Goal: Task Accomplishment & Management: Complete application form

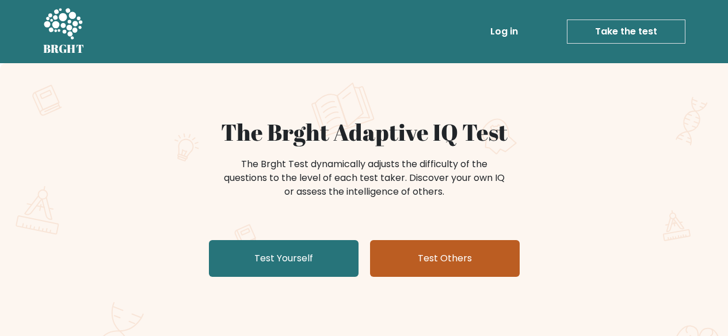
scroll to position [115, 0]
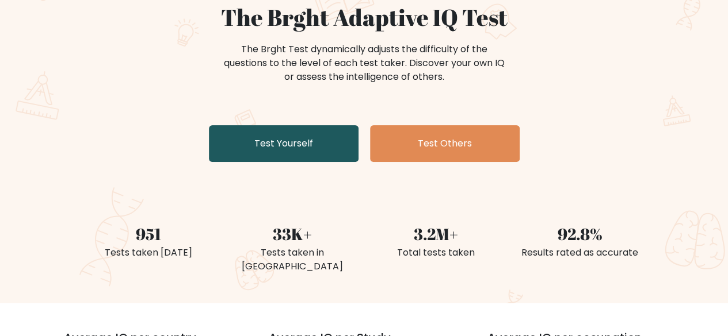
click at [322, 139] on link "Test Yourself" at bounding box center [284, 143] width 150 height 37
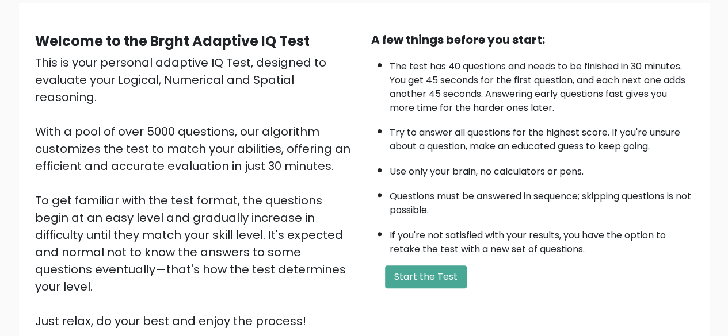
scroll to position [190, 0]
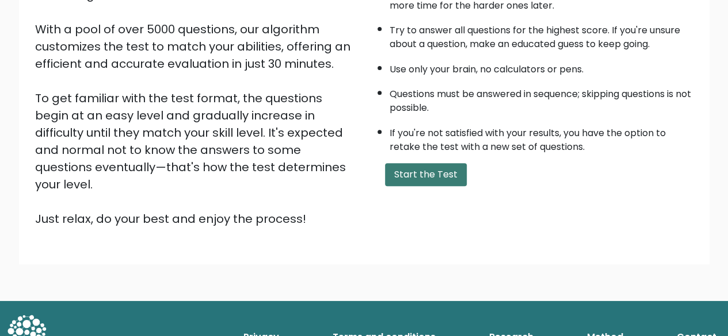
click at [433, 164] on button "Start the Test" at bounding box center [426, 174] width 82 height 23
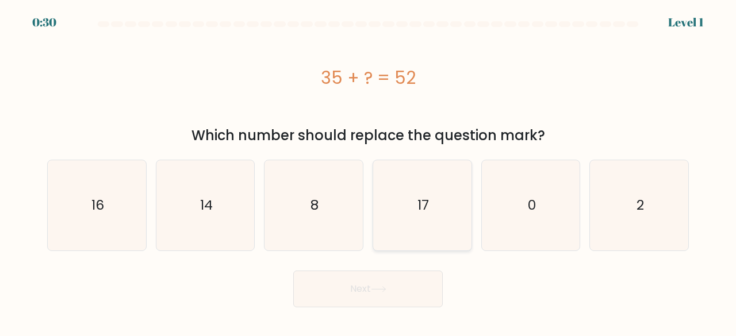
click at [428, 193] on icon "17" at bounding box center [422, 205] width 90 height 90
click at [369, 171] on input "d. 17" at bounding box center [368, 170] width 1 height 3
radio input "true"
click at [413, 293] on button "Next" at bounding box center [368, 289] width 150 height 37
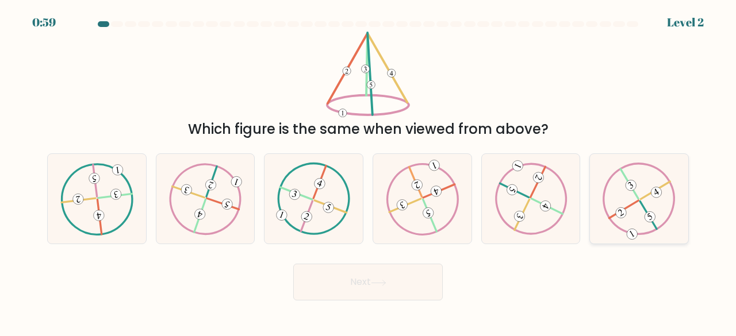
click at [639, 186] on icon at bounding box center [639, 199] width 73 height 72
click at [369, 171] on input "f." at bounding box center [368, 170] width 1 height 3
radio input "true"
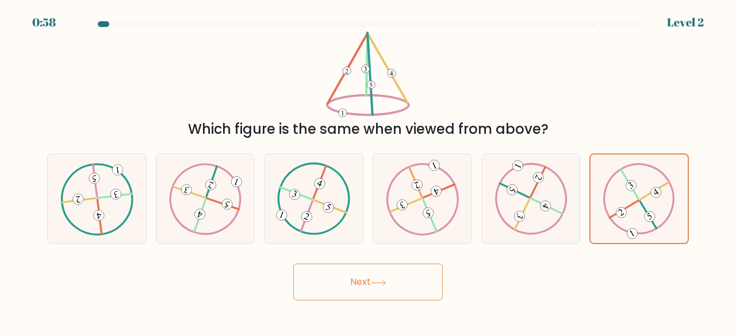
click at [433, 285] on button "Next" at bounding box center [368, 282] width 150 height 37
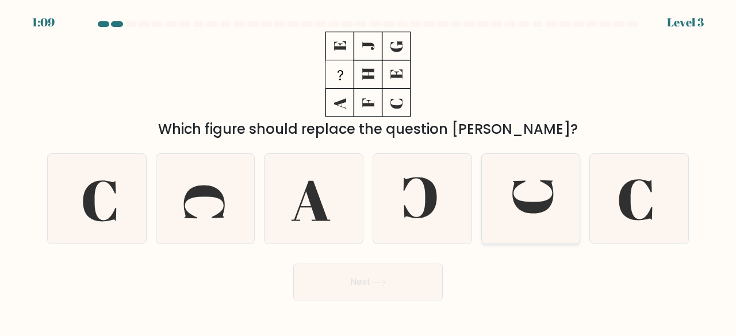
click at [527, 183] on icon at bounding box center [531, 199] width 90 height 90
click at [369, 171] on input "e." at bounding box center [368, 170] width 1 height 3
radio input "true"
click at [430, 290] on button "Next" at bounding box center [368, 282] width 150 height 37
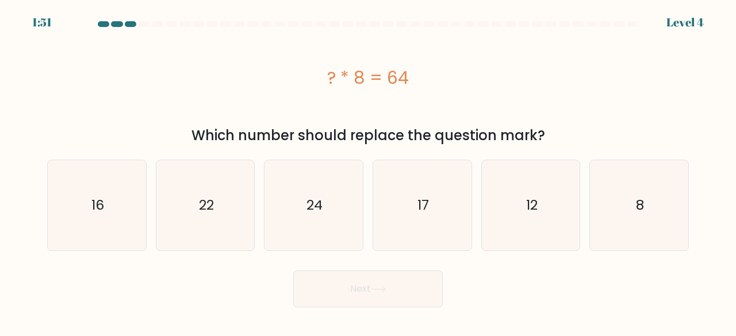
click at [417, 280] on button "Next" at bounding box center [368, 289] width 150 height 37
click at [396, 83] on div "? * 8 = 64" at bounding box center [368, 78] width 642 height 26
click at [633, 197] on icon "8" at bounding box center [639, 205] width 90 height 90
click at [369, 171] on input "f. 8" at bounding box center [368, 170] width 1 height 3
radio input "true"
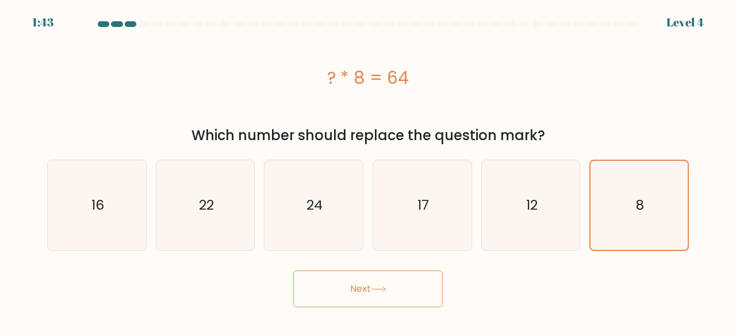
click at [352, 295] on button "Next" at bounding box center [368, 289] width 150 height 37
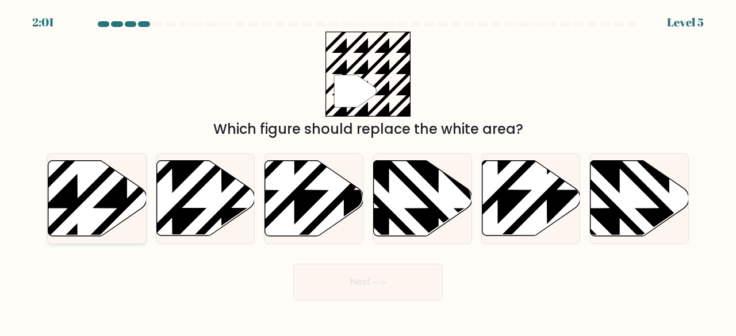
click at [136, 190] on icon at bounding box center [127, 159] width 198 height 198
click at [368, 171] on input "a." at bounding box center [368, 170] width 1 height 3
radio input "true"
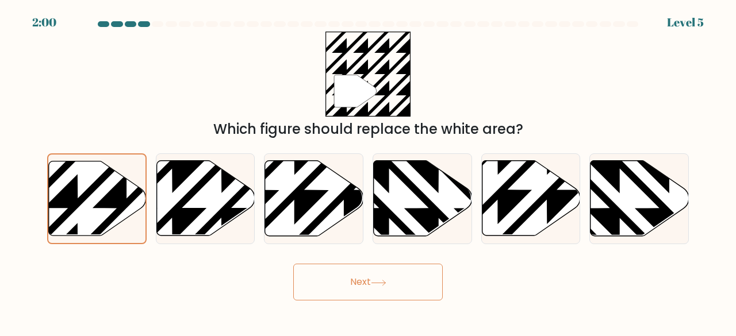
click at [362, 274] on button "Next" at bounding box center [368, 282] width 150 height 37
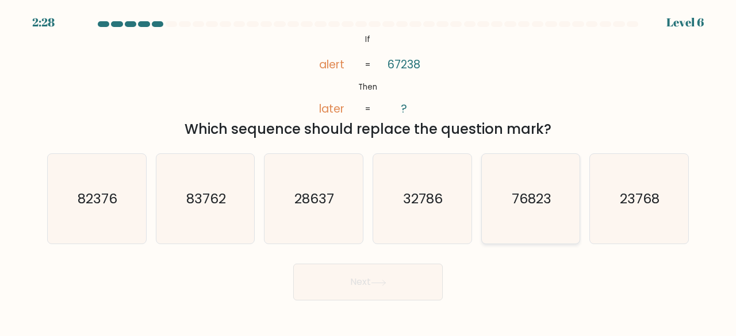
click at [529, 187] on icon "76823" at bounding box center [531, 199] width 90 height 90
click at [369, 171] on input "e. 76823" at bounding box center [368, 170] width 1 height 3
radio input "true"
click at [367, 283] on button "Next" at bounding box center [368, 282] width 150 height 37
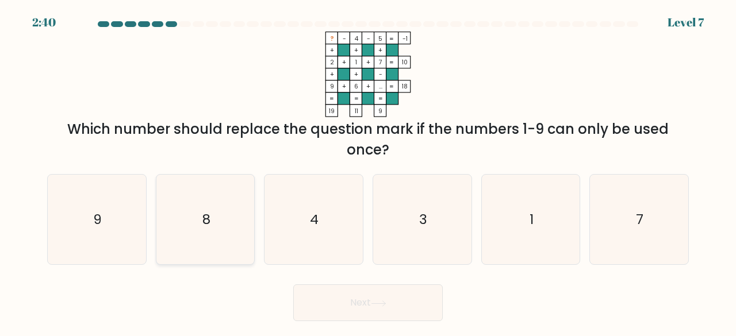
click at [197, 234] on icon "8" at bounding box center [205, 220] width 90 height 90
click at [368, 171] on input "b. 8" at bounding box center [368, 170] width 1 height 3
radio input "true"
click at [358, 296] on button "Next" at bounding box center [368, 303] width 150 height 37
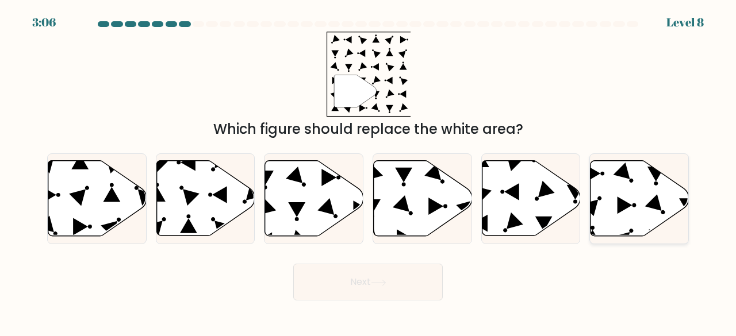
click at [616, 193] on icon at bounding box center [640, 198] width 98 height 75
click at [369, 171] on input "f." at bounding box center [368, 170] width 1 height 3
radio input "true"
click at [414, 276] on button "Next" at bounding box center [368, 282] width 150 height 37
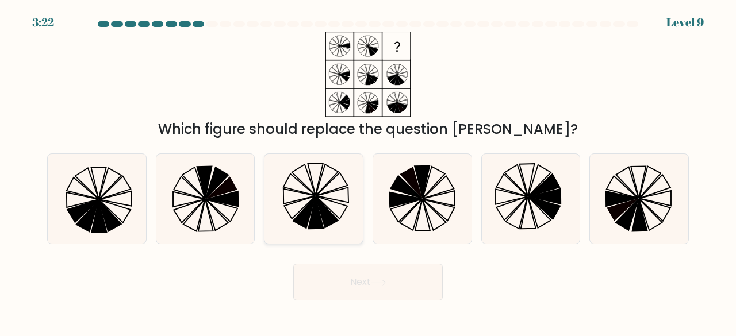
click at [323, 214] on icon at bounding box center [327, 213] width 22 height 32
click at [368, 171] on input "c." at bounding box center [368, 170] width 1 height 3
radio input "true"
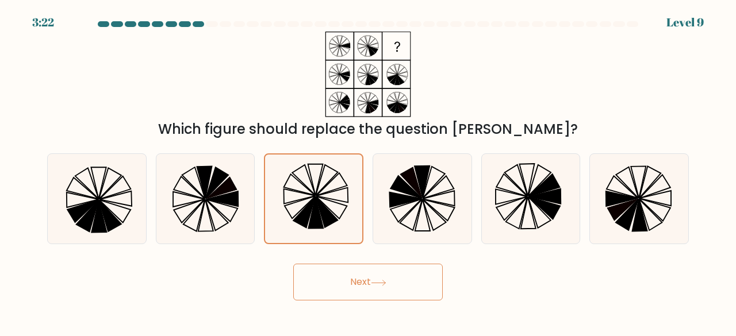
click at [332, 280] on button "Next" at bounding box center [368, 282] width 150 height 37
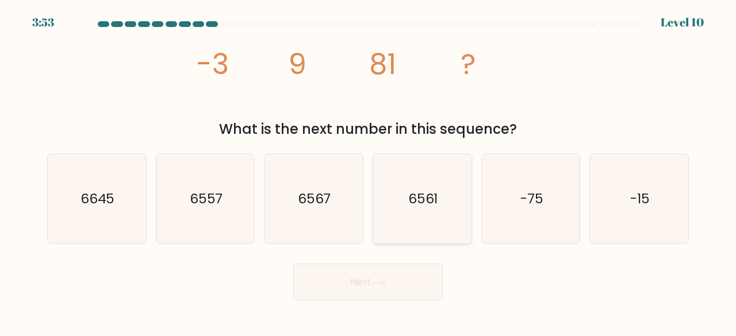
click at [443, 200] on icon "6561" at bounding box center [422, 199] width 90 height 90
click at [369, 171] on input "d. 6561" at bounding box center [368, 170] width 1 height 3
radio input "true"
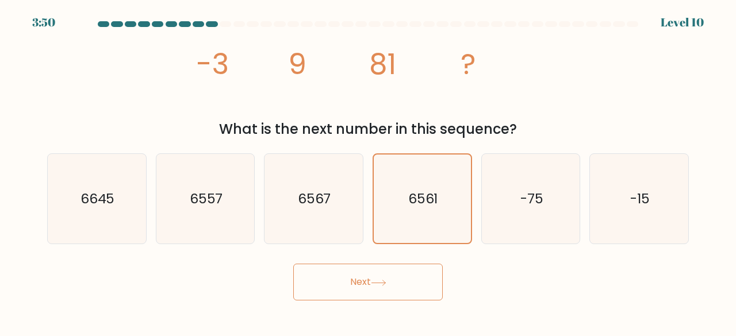
click at [389, 279] on button "Next" at bounding box center [368, 282] width 150 height 37
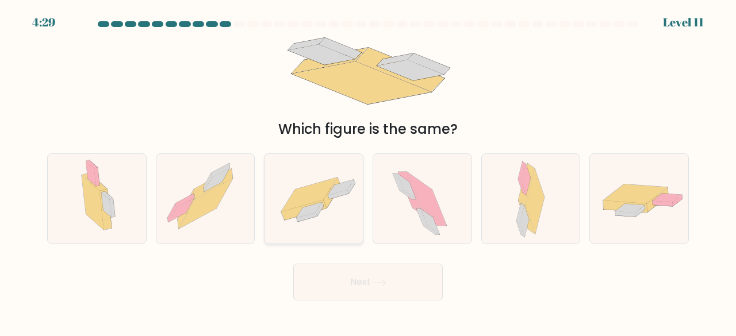
click at [300, 202] on icon at bounding box center [309, 195] width 56 height 34
click at [368, 171] on input "c." at bounding box center [368, 170] width 1 height 3
radio input "true"
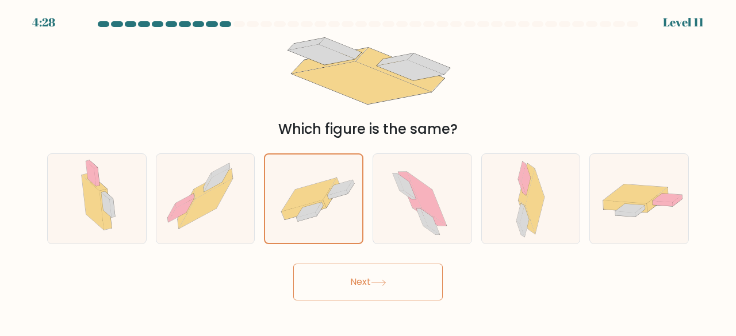
click at [326, 285] on button "Next" at bounding box center [368, 282] width 150 height 37
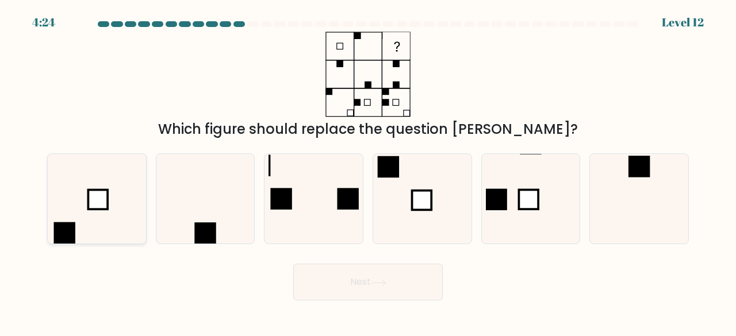
click at [87, 182] on icon at bounding box center [97, 199] width 90 height 90
click at [368, 171] on input "a." at bounding box center [368, 170] width 1 height 3
radio input "true"
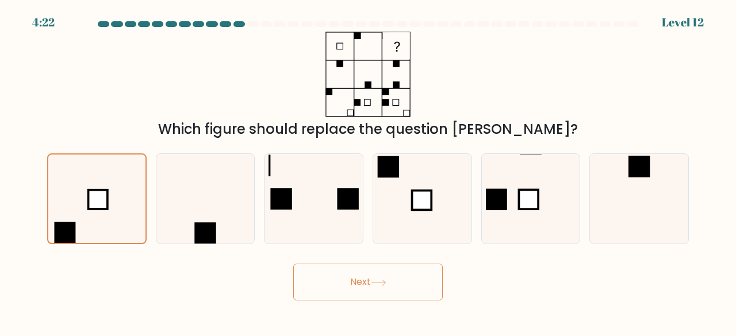
click at [339, 289] on button "Next" at bounding box center [368, 282] width 150 height 37
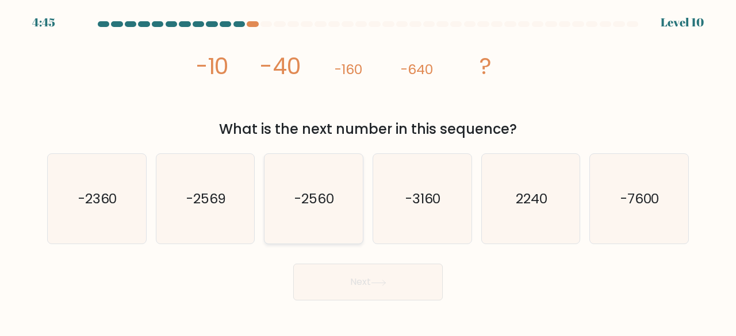
click at [330, 192] on text "-2560" at bounding box center [315, 198] width 40 height 19
click at [368, 171] on input "c. -2560" at bounding box center [368, 170] width 1 height 3
radio input "true"
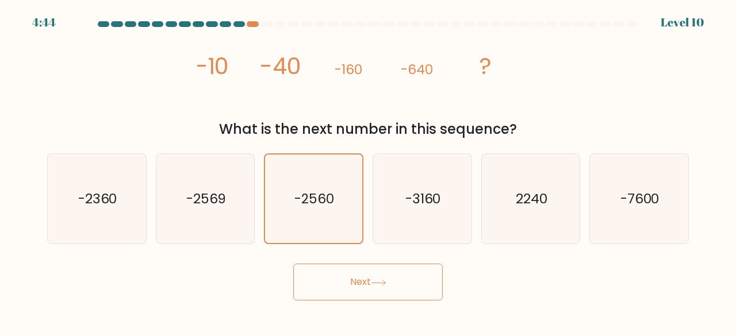
click at [372, 288] on button "Next" at bounding box center [368, 282] width 150 height 37
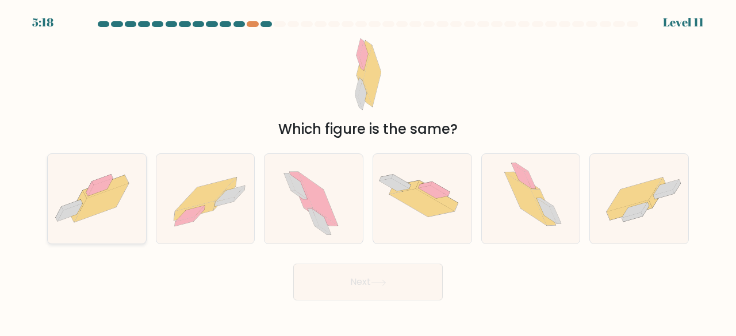
click at [127, 174] on icon at bounding box center [97, 199] width 98 height 74
click at [368, 171] on input "a." at bounding box center [368, 170] width 1 height 3
radio input "true"
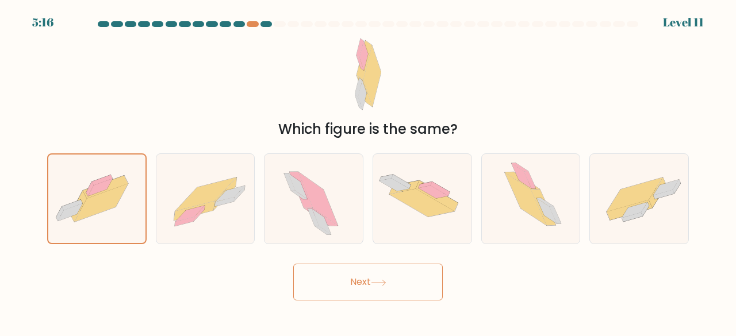
click at [331, 273] on button "Next" at bounding box center [368, 282] width 150 height 37
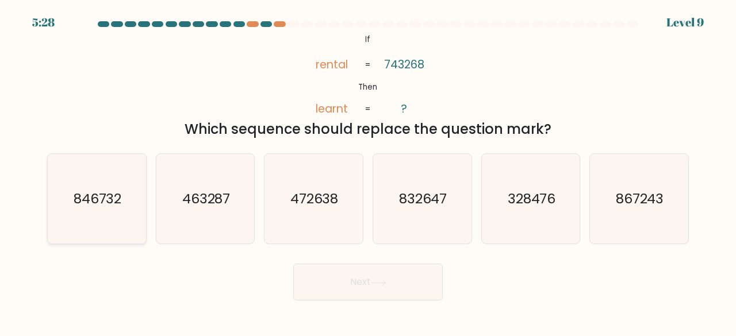
click at [96, 202] on text "846732" at bounding box center [98, 198] width 48 height 19
click at [368, 171] on input "a. 846732" at bounding box center [368, 170] width 1 height 3
radio input "true"
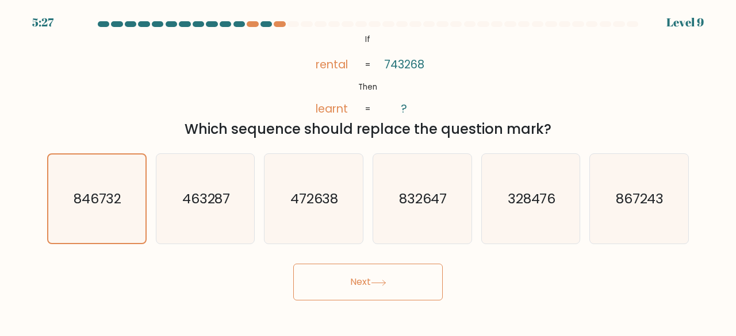
click at [339, 289] on button "Next" at bounding box center [368, 282] width 150 height 37
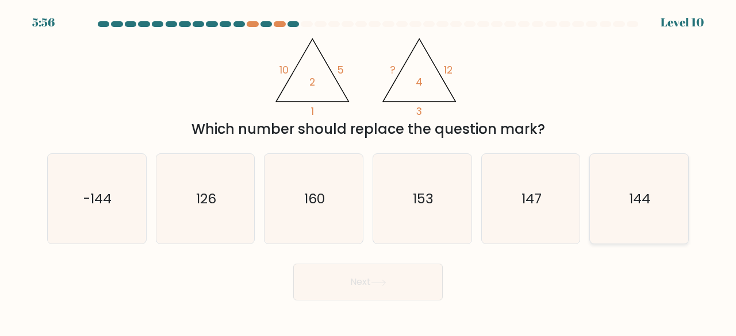
click at [636, 192] on text "144" at bounding box center [640, 198] width 21 height 19
click at [369, 171] on input "f. 144" at bounding box center [368, 170] width 1 height 3
radio input "true"
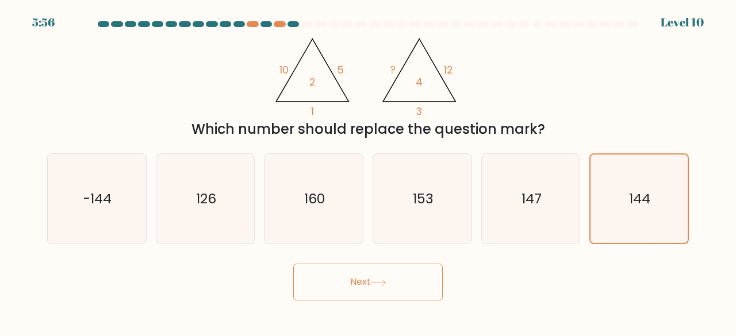
click at [381, 297] on button "Next" at bounding box center [368, 282] width 150 height 37
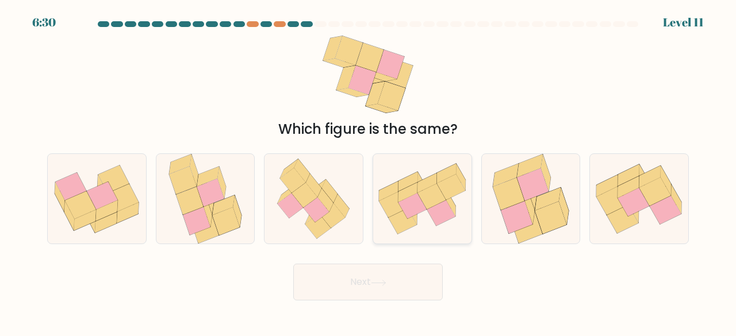
click at [416, 201] on icon at bounding box center [413, 206] width 28 height 26
click at [369, 171] on input "d." at bounding box center [368, 170] width 1 height 3
radio input "true"
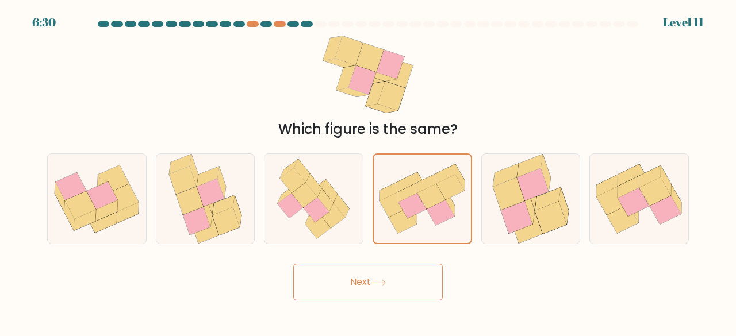
click at [399, 284] on button "Next" at bounding box center [368, 282] width 150 height 37
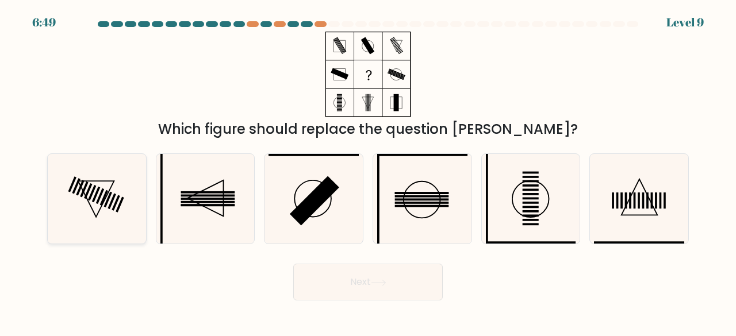
click at [92, 174] on icon at bounding box center [97, 199] width 90 height 90
click at [368, 171] on input "a." at bounding box center [368, 170] width 1 height 3
radio input "true"
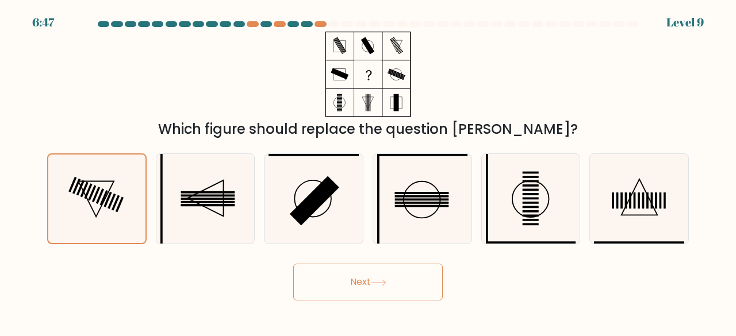
click at [354, 280] on button "Next" at bounding box center [368, 282] width 150 height 37
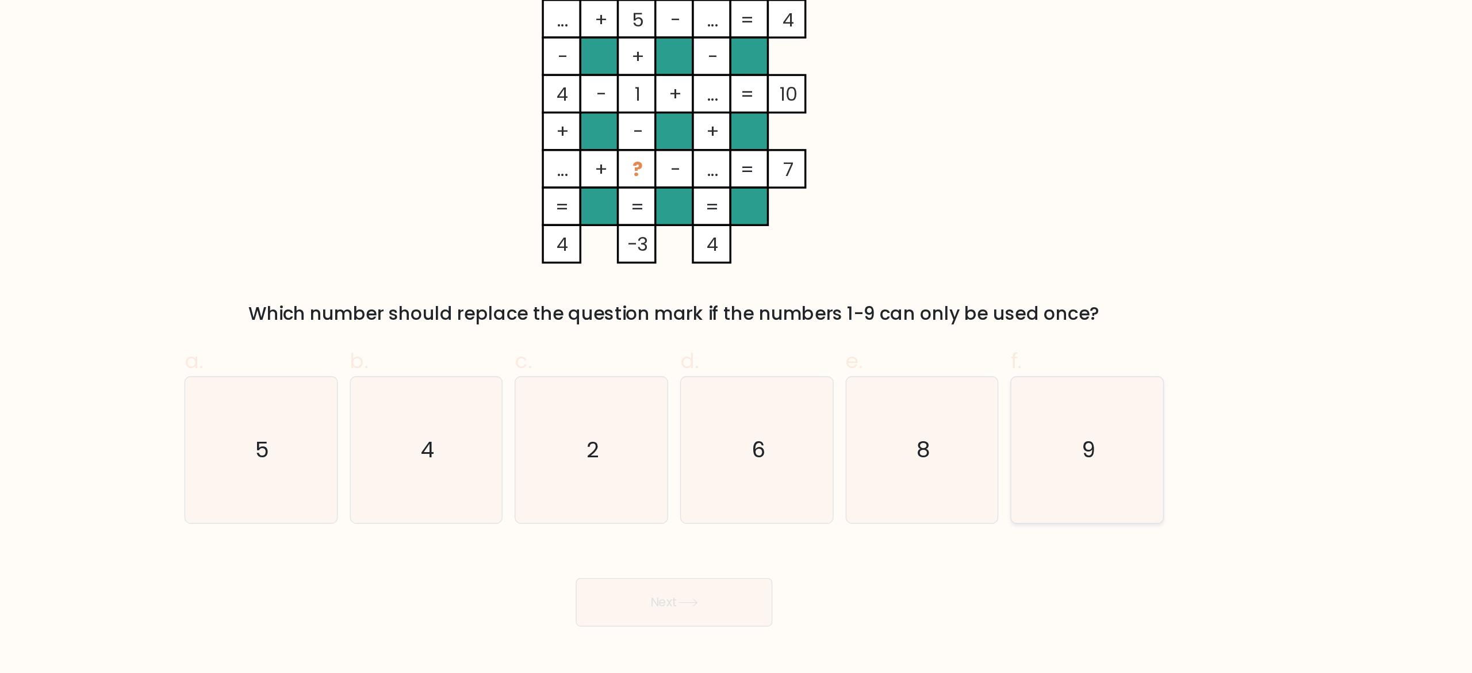
click at [736, 336] on text "9" at bounding box center [1052, 387] width 10 height 23
click at [736, 336] on input "f. 9" at bounding box center [736, 339] width 1 height 7
radio input "true"
click at [707, 336] on button "Next" at bounding box center [736, 502] width 150 height 37
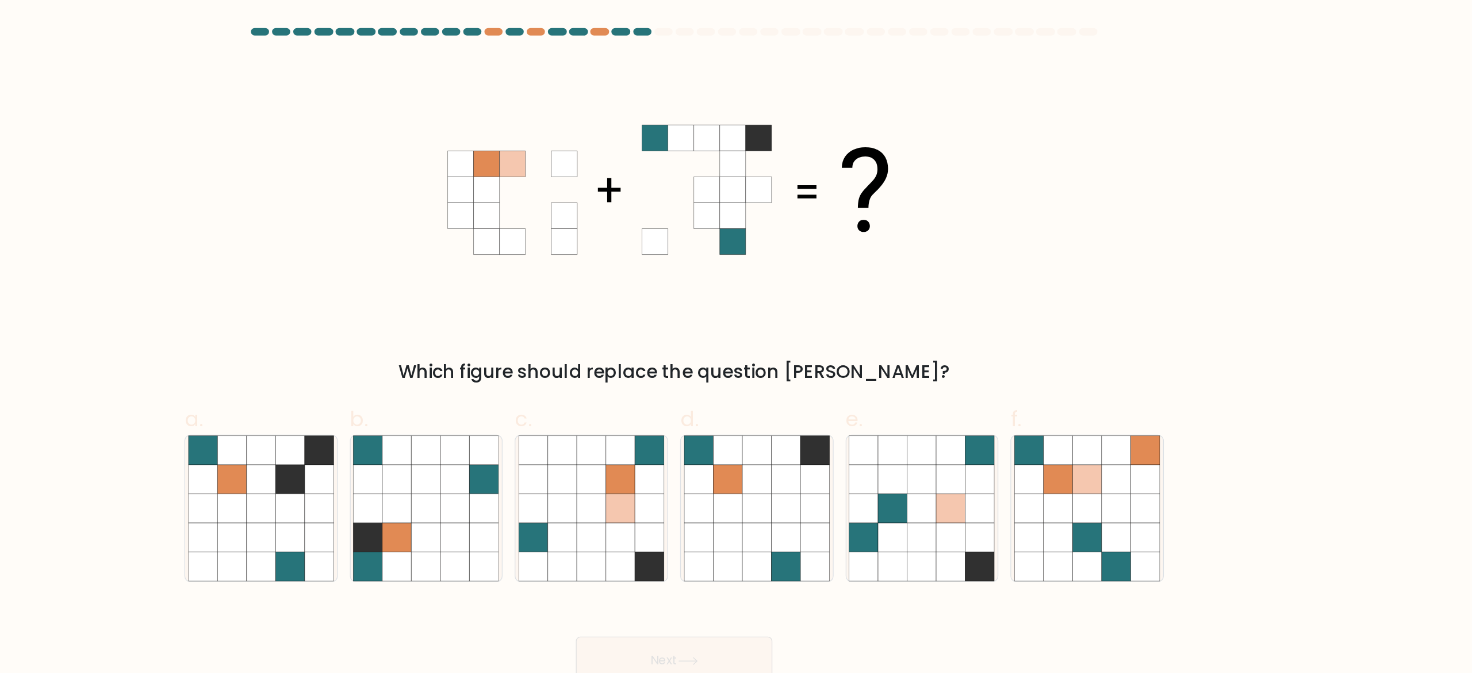
drag, startPoint x: 572, startPoint y: 142, endPoint x: 805, endPoint y: 123, distance: 233.2
click at [736, 123] on 1 at bounding box center [731, 144] width 335 height 98
click at [693, 336] on icon at bounding box center [695, 387] width 22 height 22
click at [736, 336] on input "c." at bounding box center [736, 339] width 1 height 7
radio input "true"
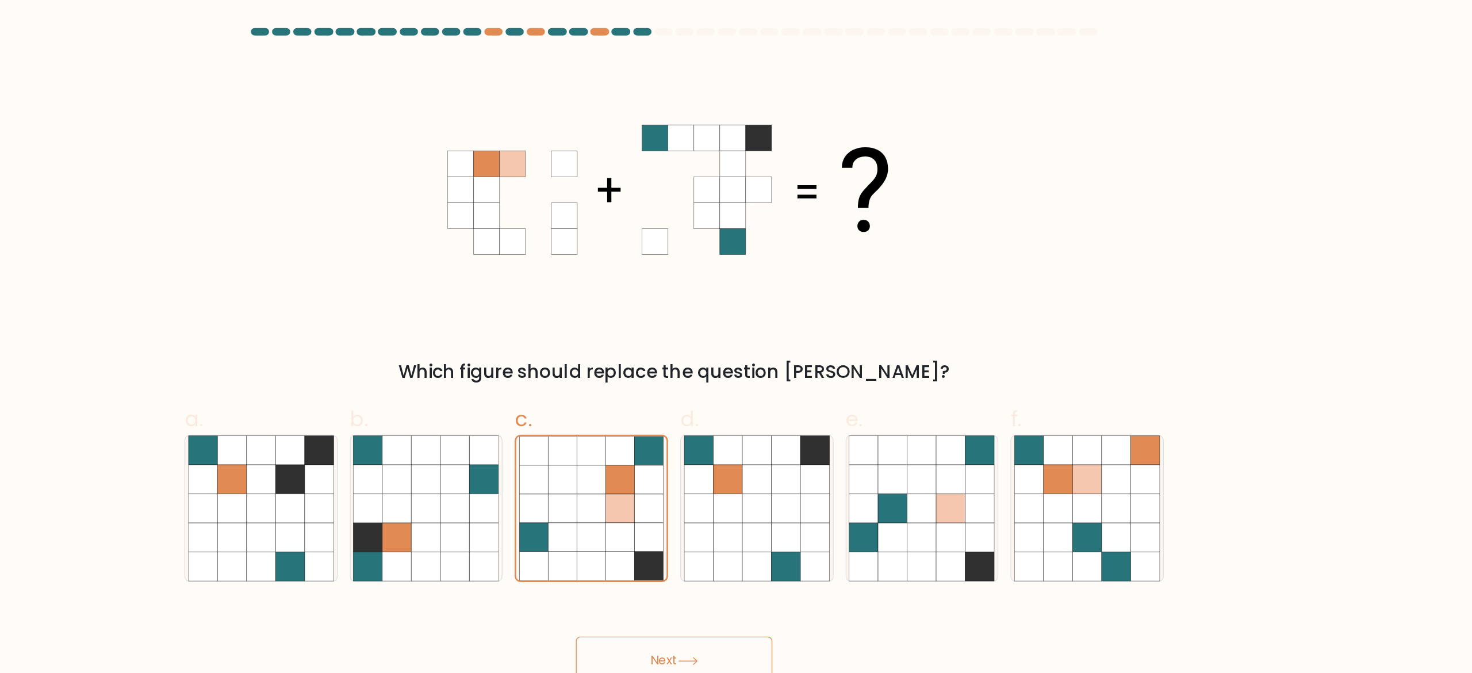
click at [731, 336] on button "Next" at bounding box center [736, 502] width 150 height 37
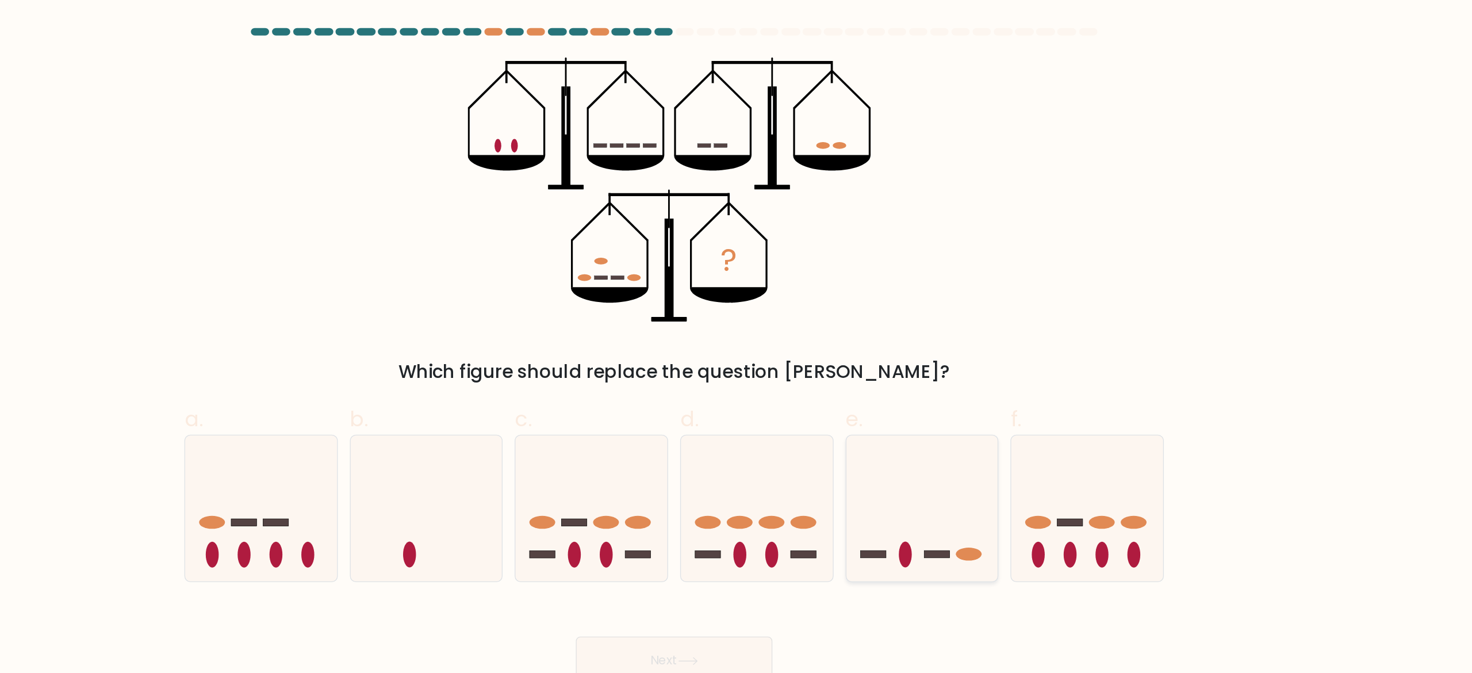
click at [736, 336] on icon at bounding box center [925, 386] width 116 height 95
click at [736, 336] on input "e." at bounding box center [736, 339] width 1 height 7
radio input "true"
click at [736, 336] on button "Next" at bounding box center [736, 502] width 150 height 37
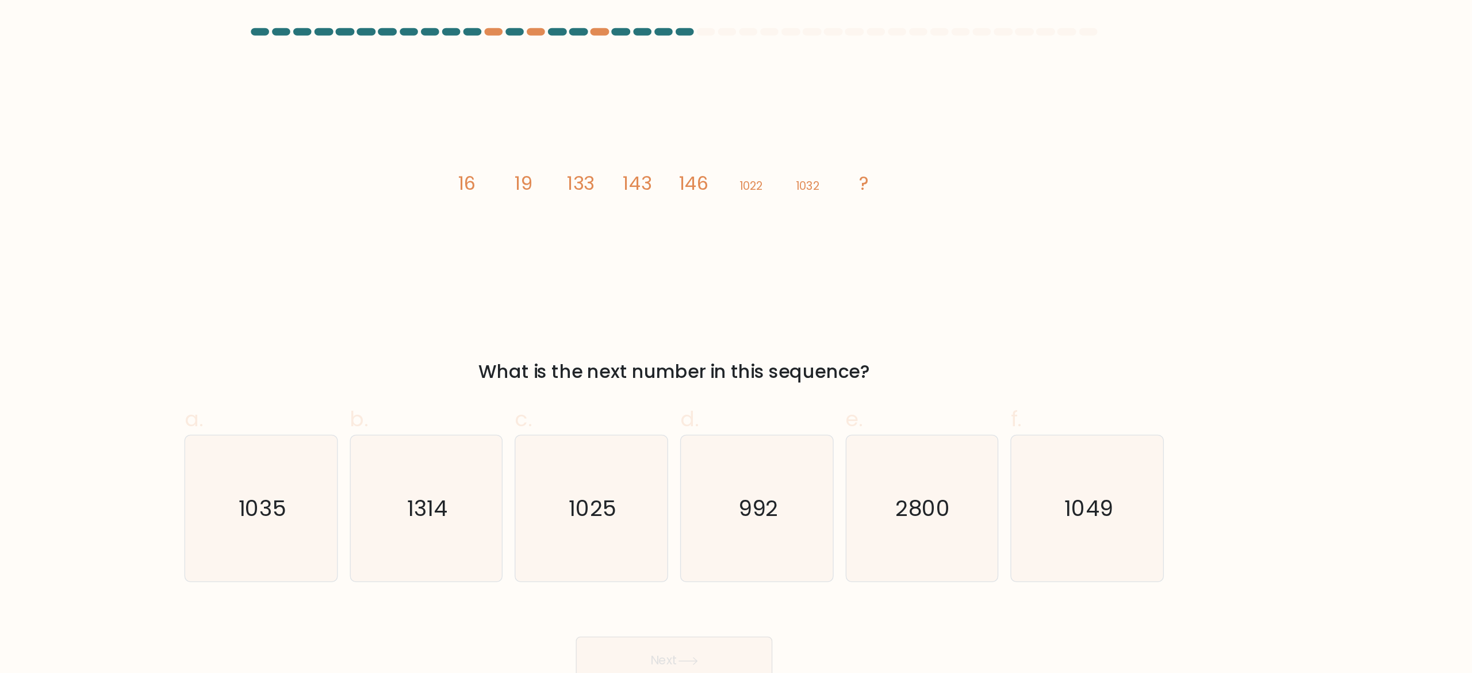
click at [736, 137] on icon "image/svg+xml 16 19 133 143 146 1022 1032 ?" at bounding box center [736, 144] width 345 height 201
click at [559, 336] on text "1314" at bounding box center [548, 387] width 30 height 23
click at [736, 336] on input "b. 1314" at bounding box center [736, 339] width 1 height 7
radio input "true"
click at [736, 336] on button "Next" at bounding box center [736, 502] width 150 height 37
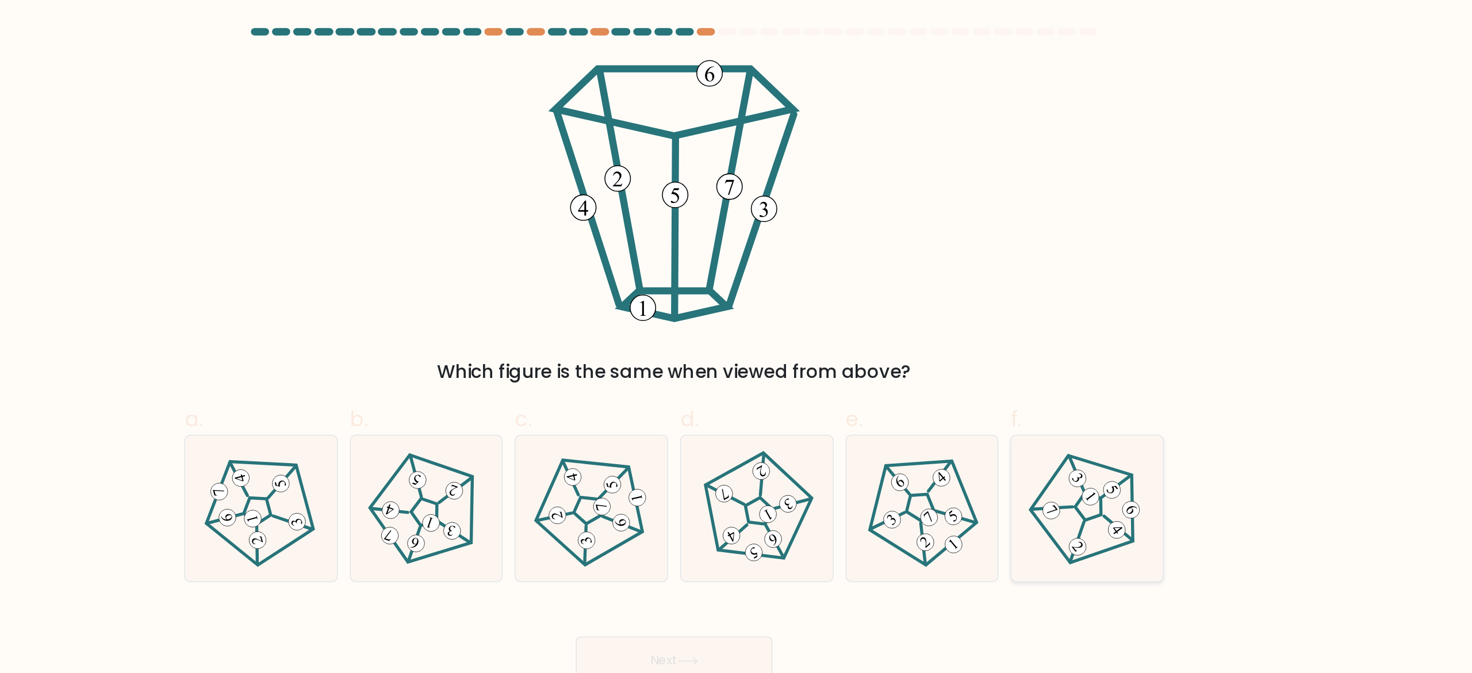
click at [736, 336] on 795 at bounding box center [1084, 387] width 18 height 18
click at [736, 336] on input "f." at bounding box center [736, 339] width 1 height 7
radio input "true"
click at [736, 336] on button "Next" at bounding box center [736, 502] width 150 height 37
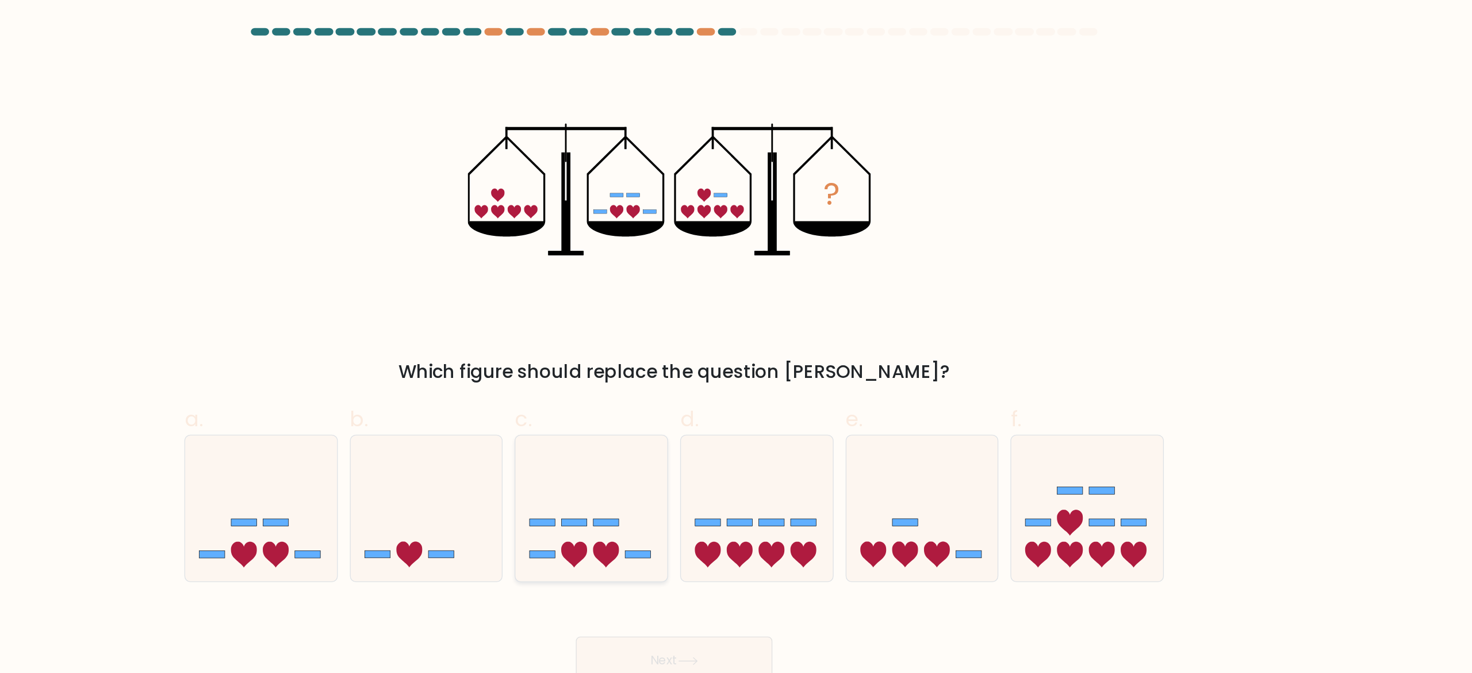
click at [692, 336] on icon at bounding box center [673, 386] width 116 height 95
click at [736, 336] on input "c." at bounding box center [736, 339] width 1 height 7
radio input "true"
click at [736, 336] on icon at bounding box center [747, 503] width 16 height 6
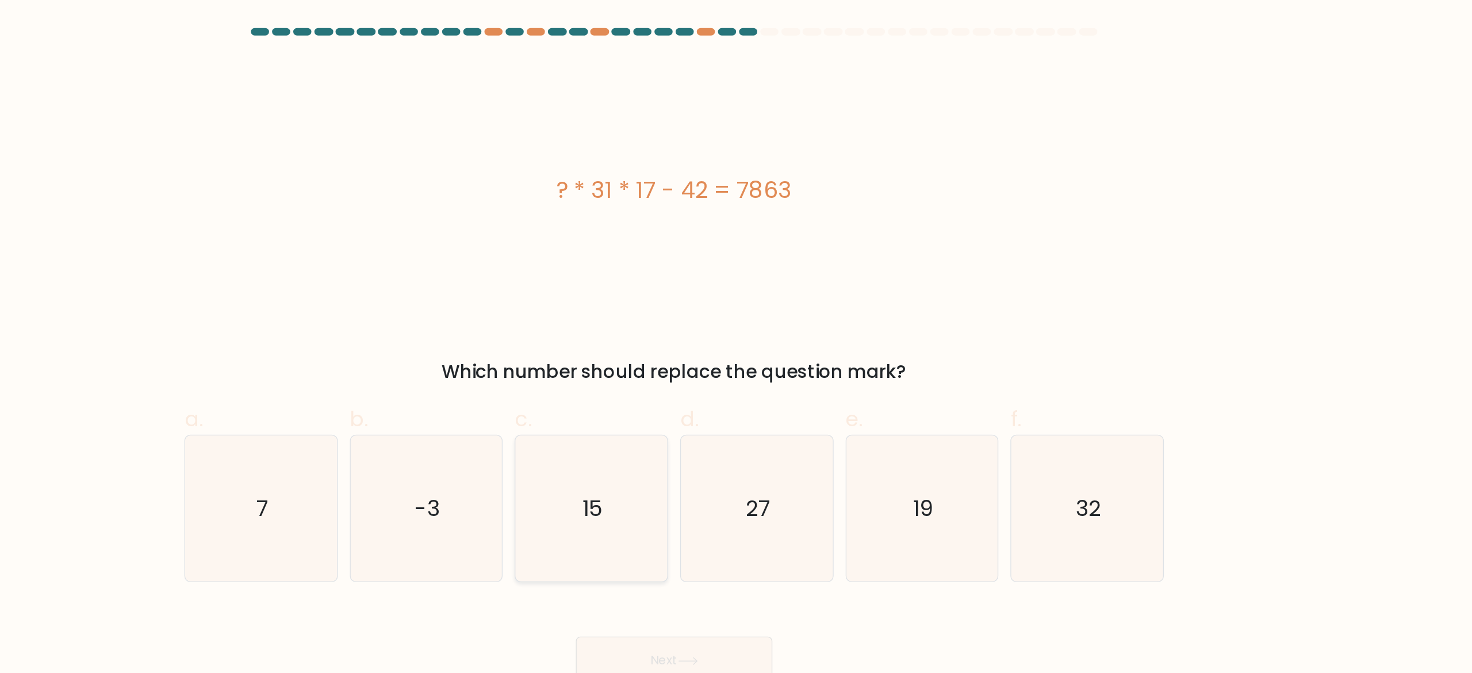
click at [663, 336] on icon "15" at bounding box center [673, 386] width 111 height 111
click at [736, 336] on input "c. 15" at bounding box center [736, 339] width 1 height 7
radio input "true"
click at [708, 336] on button "Next" at bounding box center [736, 502] width 150 height 37
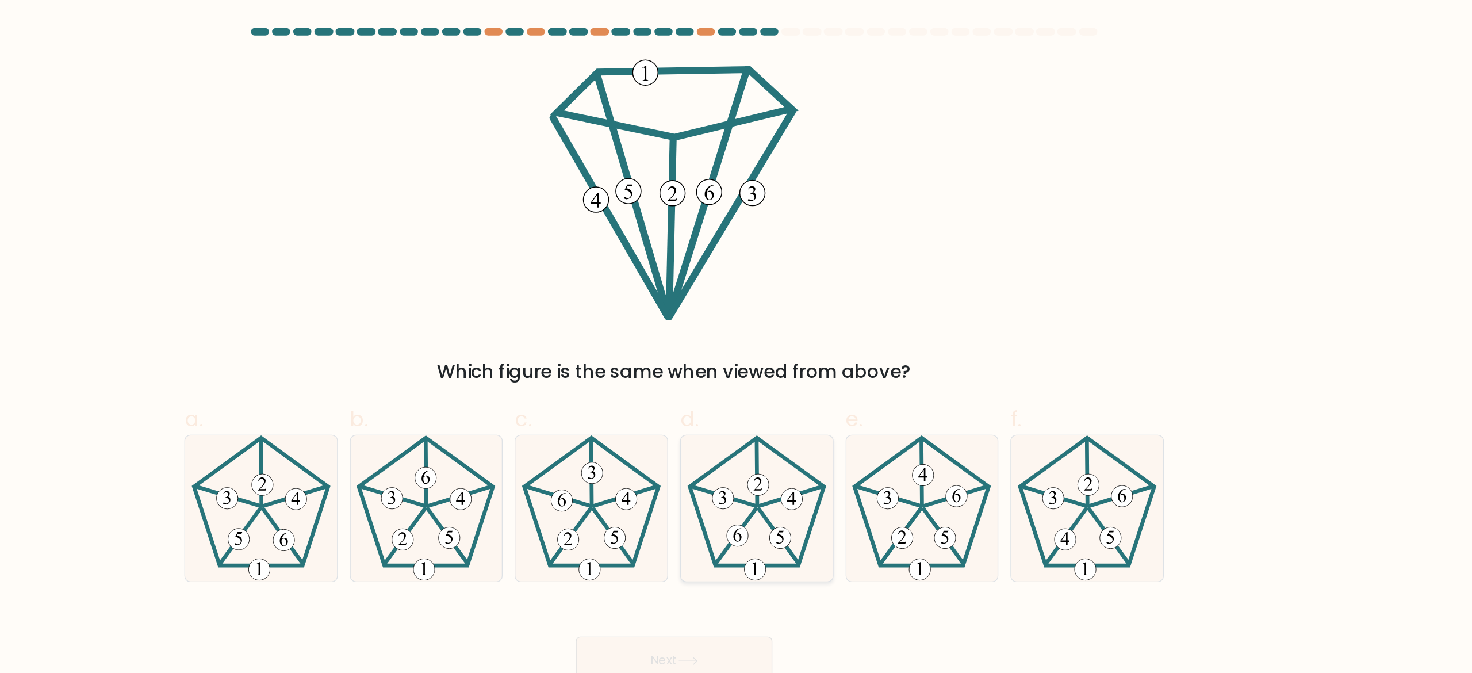
click at [736, 336] on icon at bounding box center [799, 386] width 111 height 111
click at [736, 336] on input "d." at bounding box center [736, 339] width 1 height 7
radio input "true"
click at [736, 238] on div "Which figure is the same when viewed from above?" at bounding box center [736, 169] width 759 height 250
click at [736, 336] on icon at bounding box center [747, 503] width 16 height 6
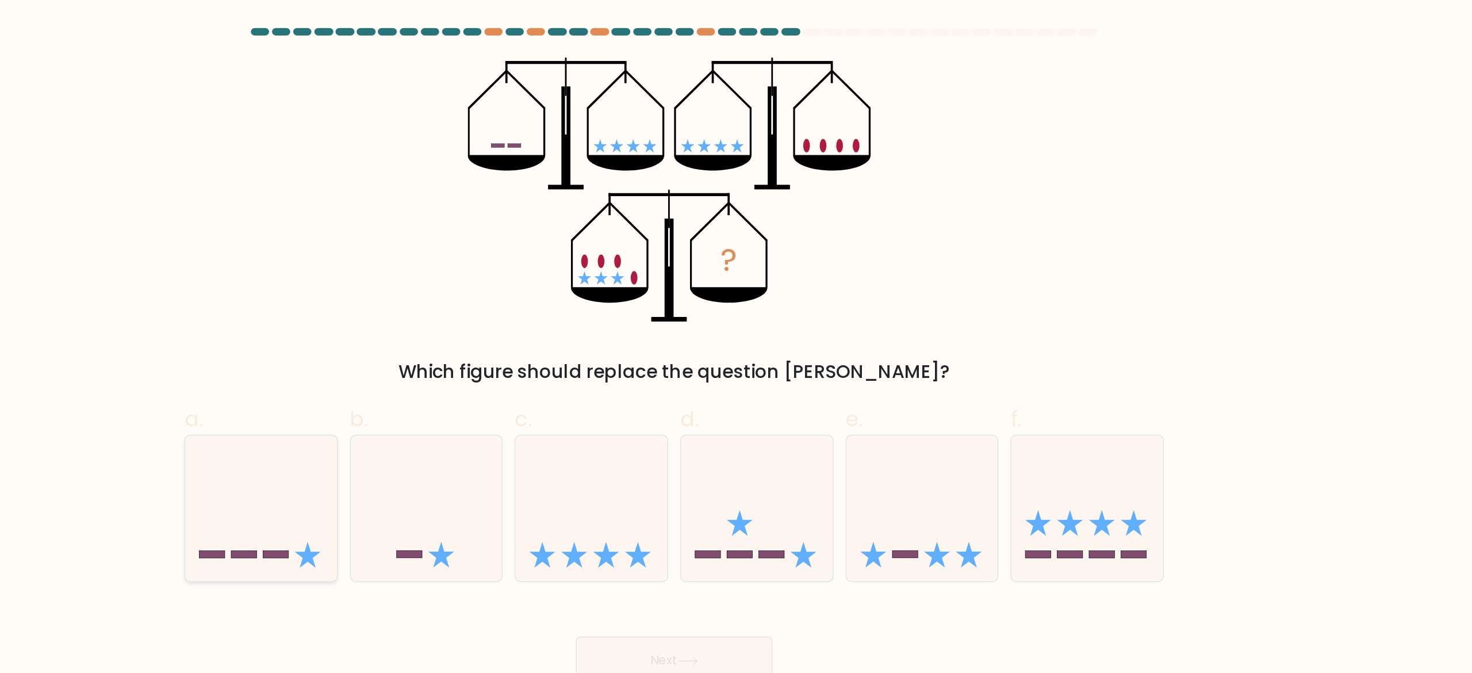
click at [443, 336] on icon at bounding box center [422, 386] width 116 height 95
click at [736, 336] on input "a." at bounding box center [736, 339] width 1 height 7
radio input "true"
click at [716, 336] on button "Next" at bounding box center [736, 502] width 150 height 37
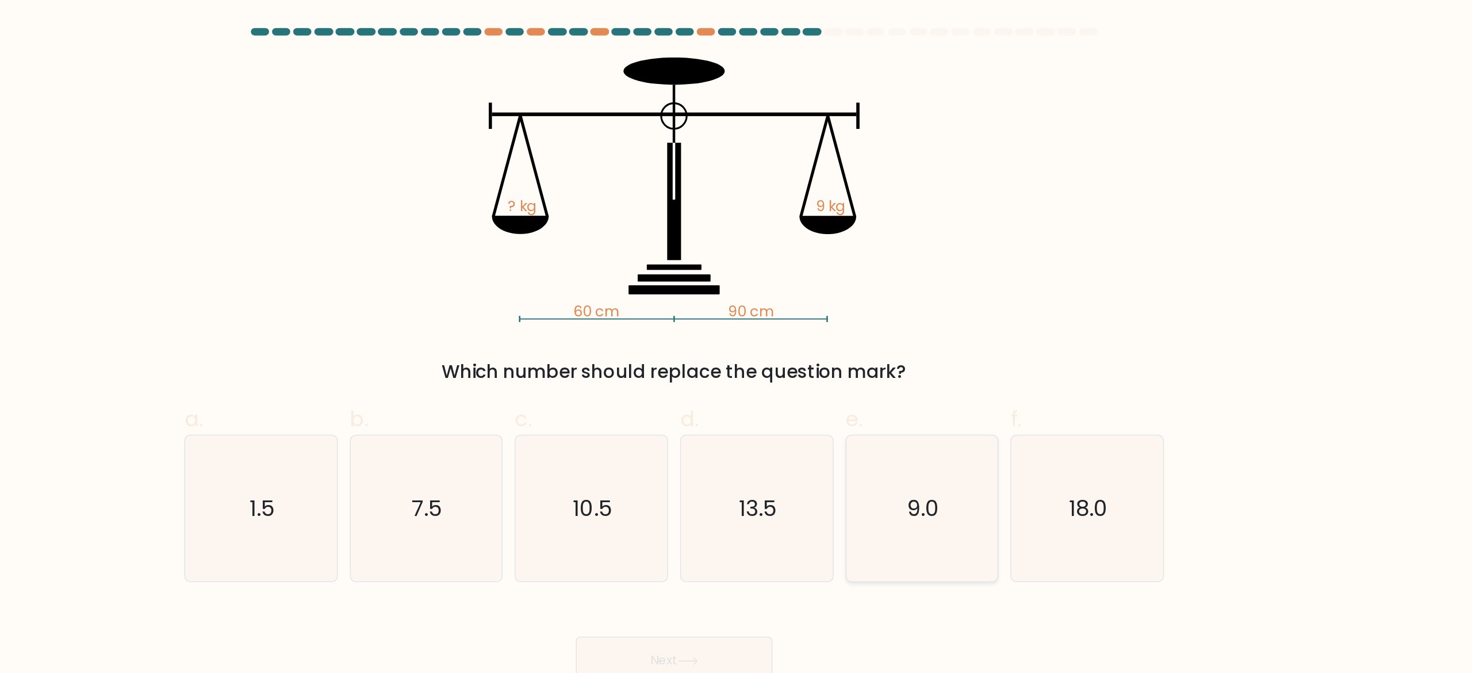
click at [736, 336] on text "9.0" at bounding box center [925, 387] width 25 height 23
click at [736, 336] on input "e. 9.0" at bounding box center [736, 339] width 1 height 7
radio input "true"
click at [730, 336] on button "Next" at bounding box center [736, 502] width 150 height 37
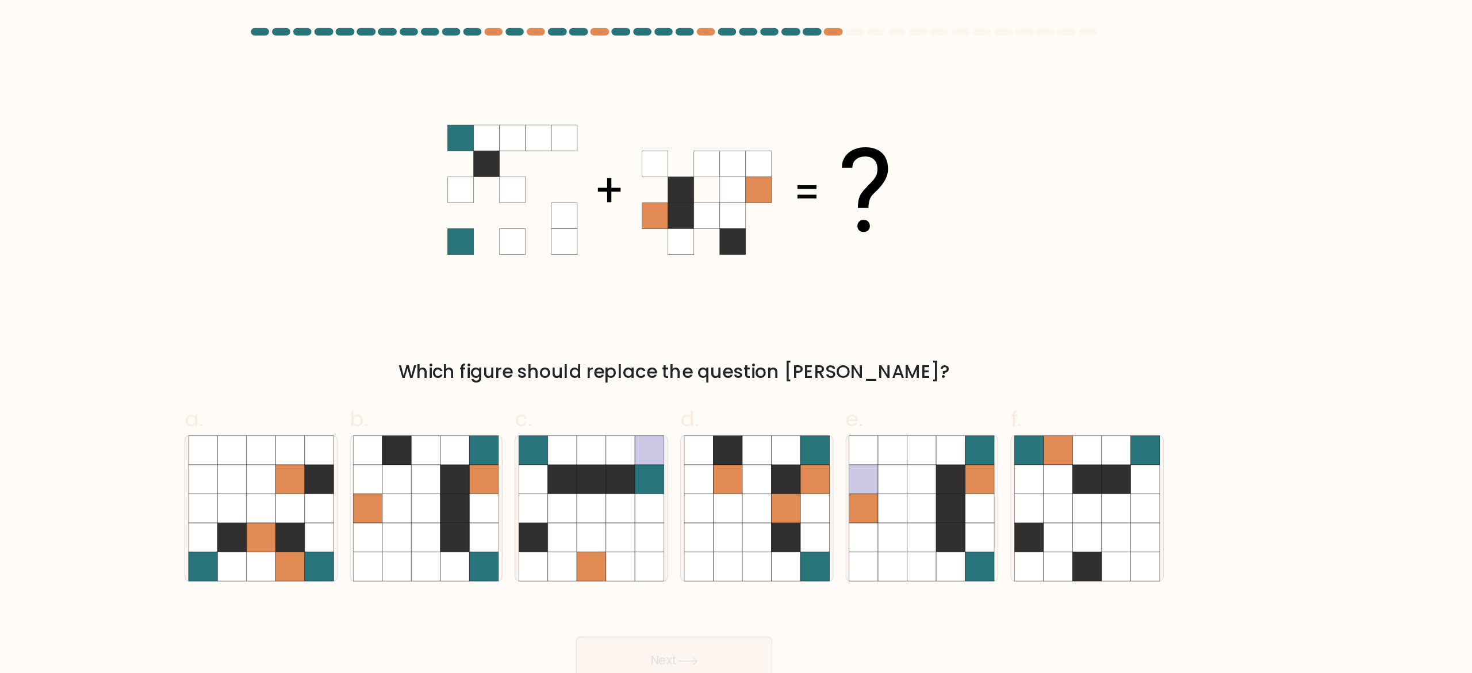
drag, startPoint x: 647, startPoint y: 160, endPoint x: 640, endPoint y: 239, distance: 79.1
click at [640, 239] on icon at bounding box center [736, 144] width 345 height 201
click at [596, 336] on icon at bounding box center [592, 365] width 22 height 22
click at [736, 336] on input "b." at bounding box center [736, 339] width 1 height 7
radio input "true"
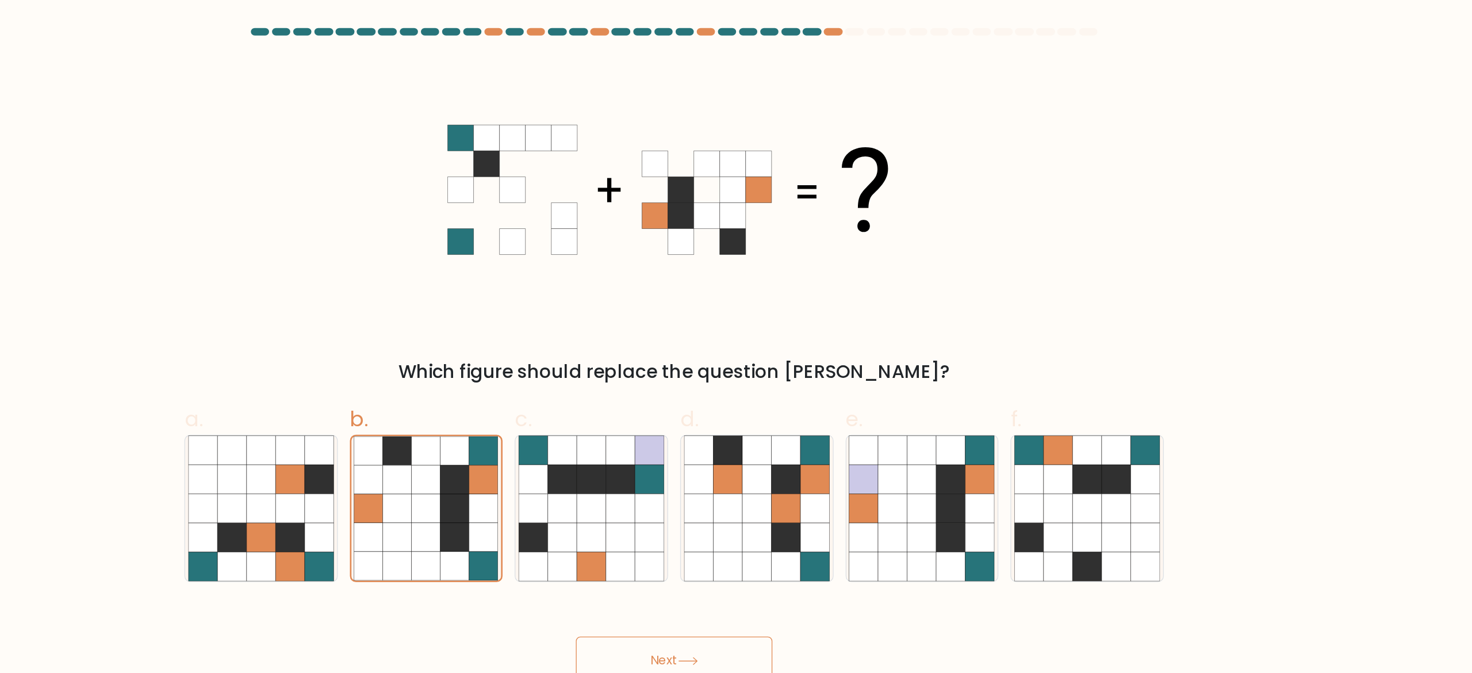
click at [736, 336] on icon at bounding box center [747, 503] width 16 height 6
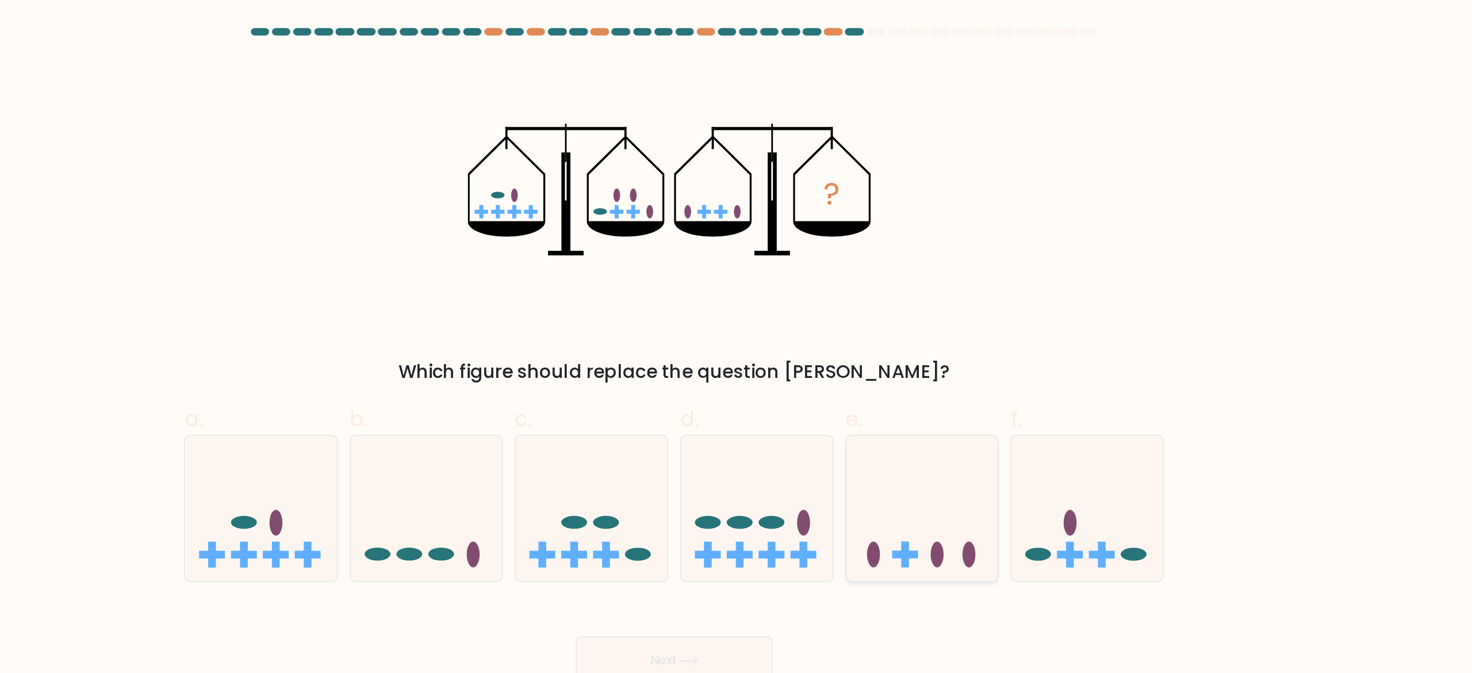
click at [736, 336] on icon at bounding box center [925, 386] width 116 height 95
click at [736, 336] on input "e." at bounding box center [736, 339] width 1 height 7
radio input "true"
click at [736, 336] on button "Next" at bounding box center [736, 502] width 150 height 37
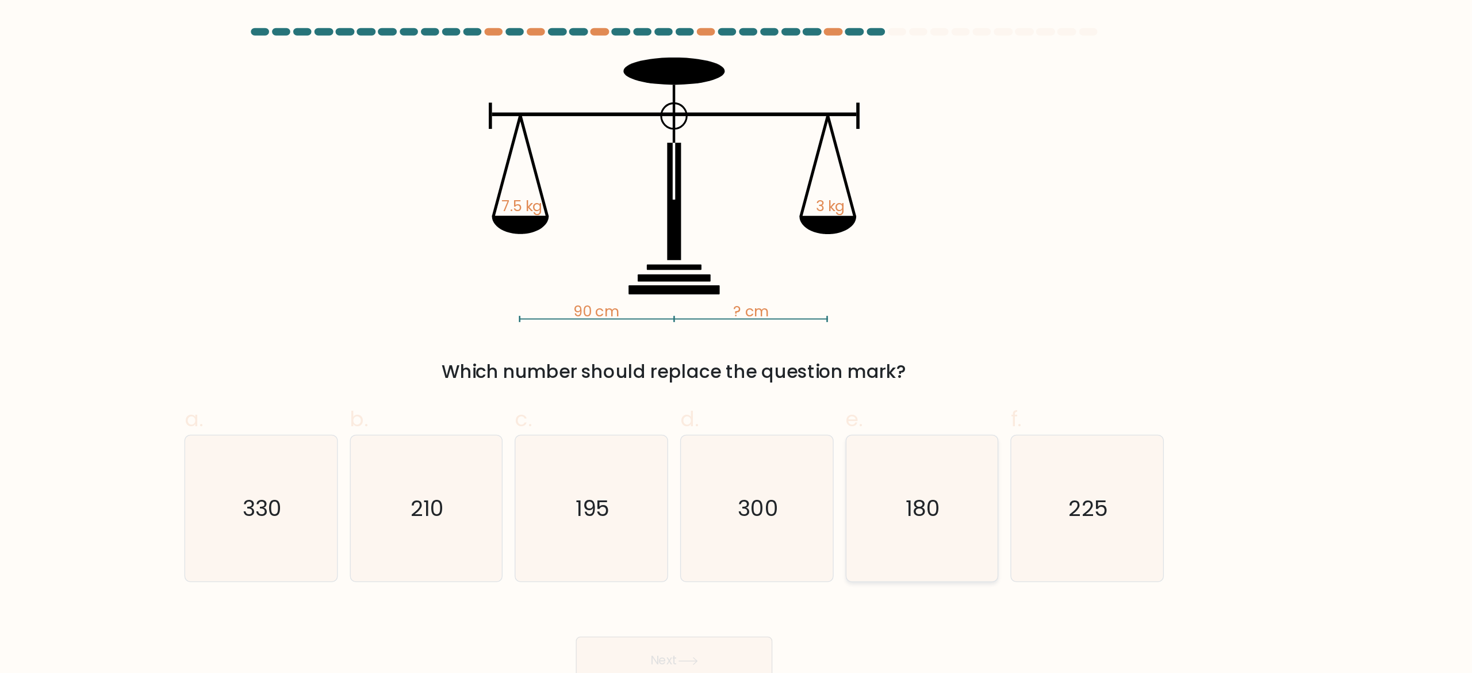
click at [736, 336] on icon "180" at bounding box center [924, 386] width 111 height 111
click at [736, 336] on input "e. 180" at bounding box center [736, 339] width 1 height 7
radio input "true"
click at [736, 336] on button "Next" at bounding box center [736, 502] width 150 height 37
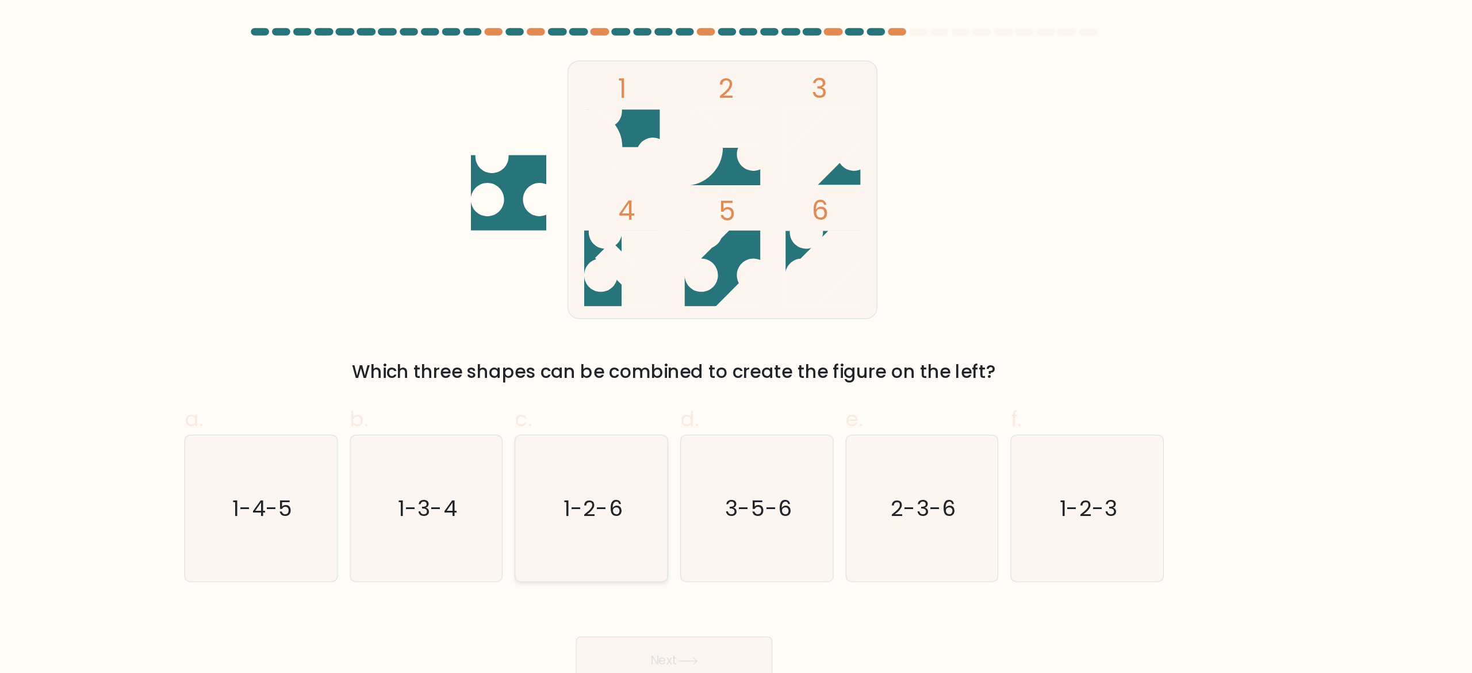
click at [695, 336] on icon "1-2-6" at bounding box center [673, 386] width 111 height 111
click at [736, 336] on input "c. 1-2-6" at bounding box center [736, 339] width 1 height 7
radio input "true"
click at [680, 336] on button "Next" at bounding box center [736, 502] width 150 height 37
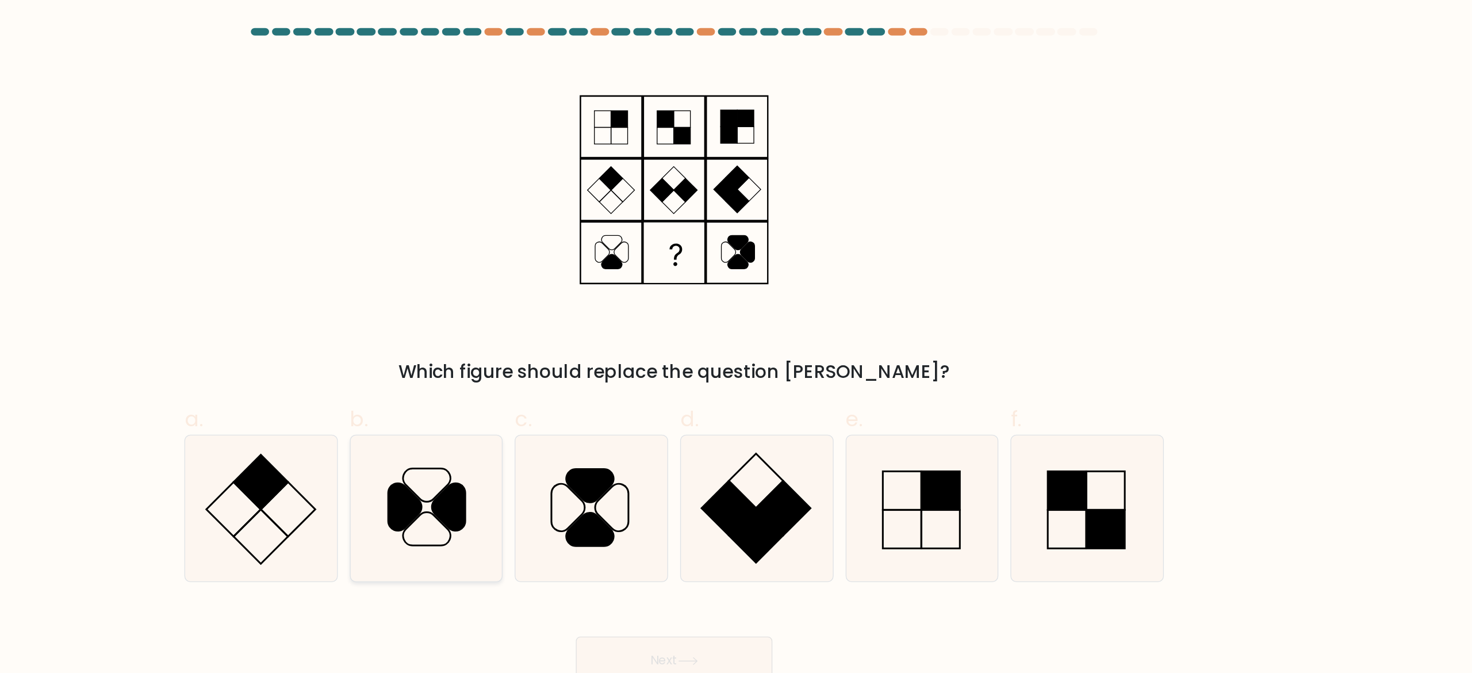
click at [567, 336] on icon at bounding box center [564, 386] width 25 height 36
click at [736, 336] on input "b." at bounding box center [736, 339] width 1 height 7
radio input "true"
click at [727, 336] on button "Next" at bounding box center [736, 502] width 150 height 37
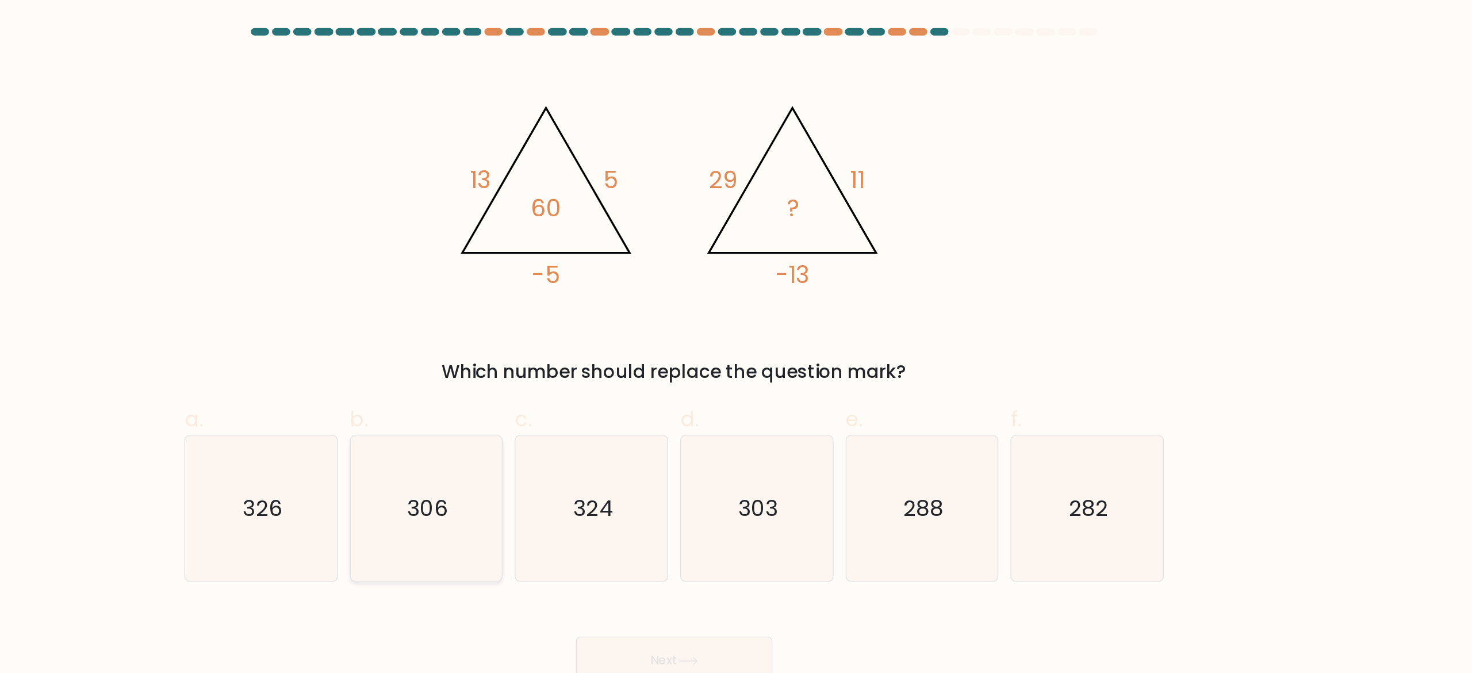
click at [573, 336] on icon "306" at bounding box center [547, 386] width 111 height 111
click at [736, 336] on input "b. 306" at bounding box center [736, 339] width 1 height 7
radio input "true"
click at [719, 336] on button "Next" at bounding box center [736, 502] width 150 height 37
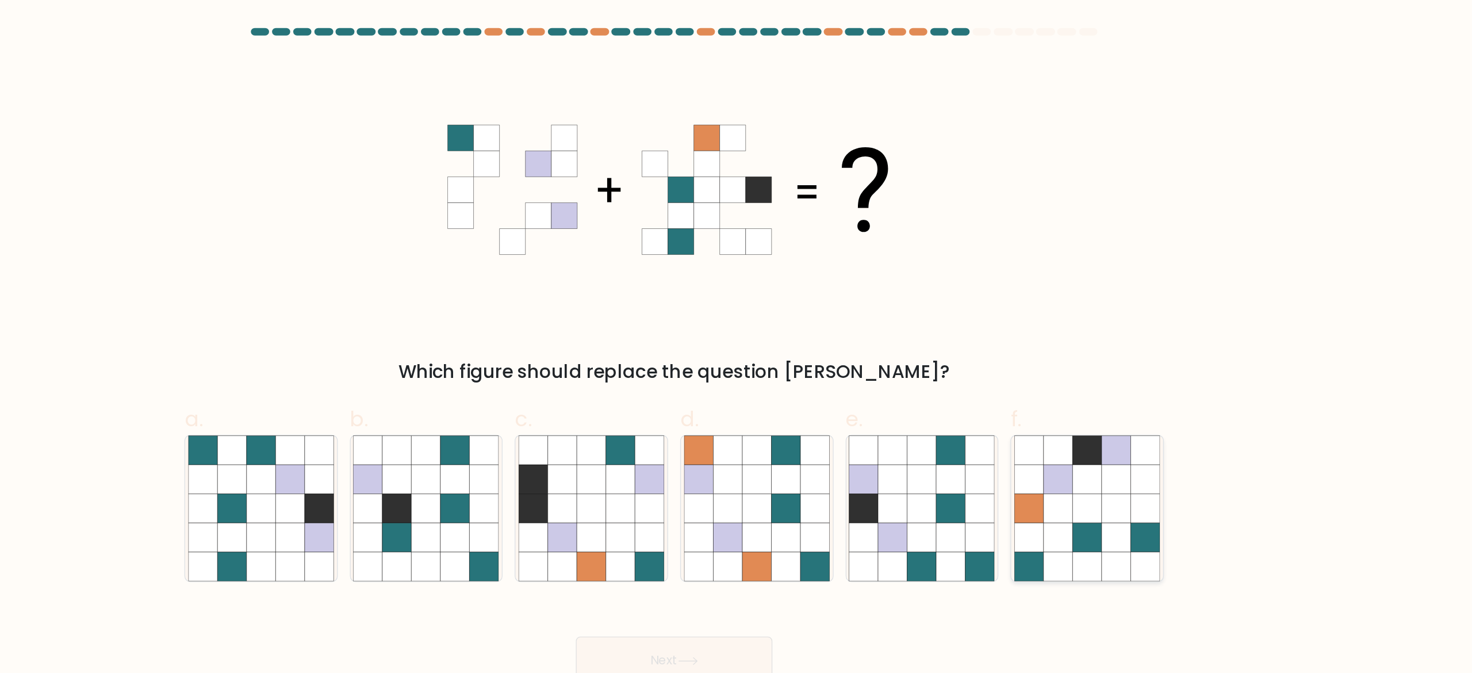
click at [736, 336] on icon at bounding box center [1050, 387] width 22 height 22
click at [736, 336] on input "f." at bounding box center [736, 339] width 1 height 7
radio input "true"
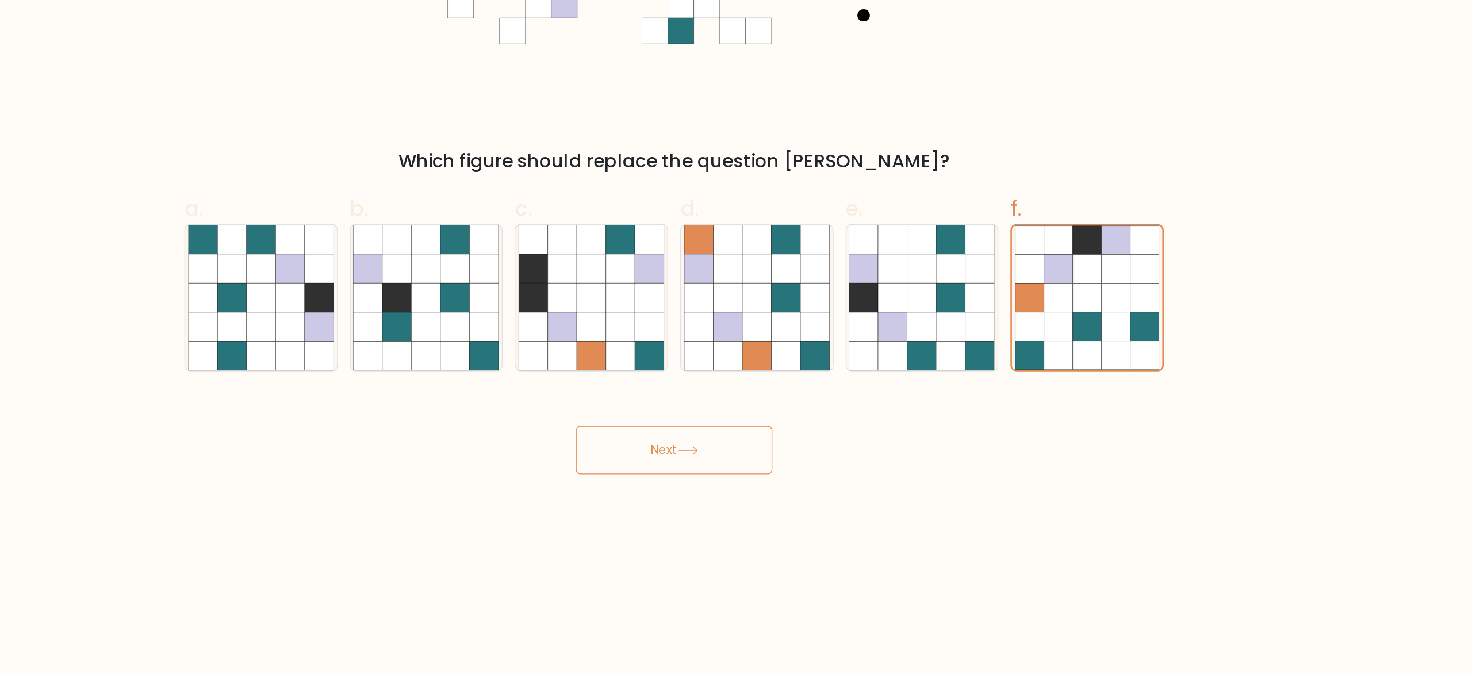
click at [716, 336] on button "Next" at bounding box center [736, 502] width 150 height 37
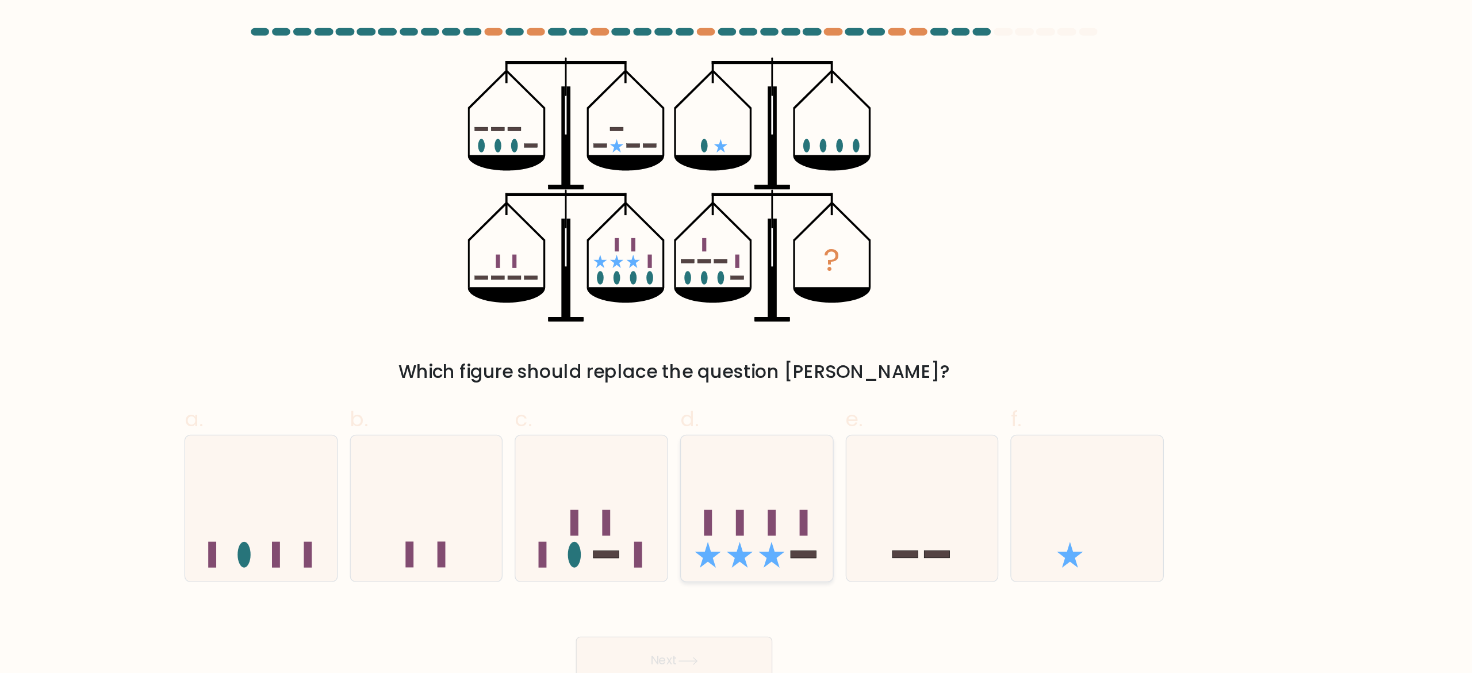
click at [736, 336] on rect at bounding box center [762, 398] width 6 height 20
click at [736, 336] on input "d." at bounding box center [736, 339] width 1 height 7
radio input "true"
click at [736, 336] on button "Next" at bounding box center [736, 502] width 150 height 37
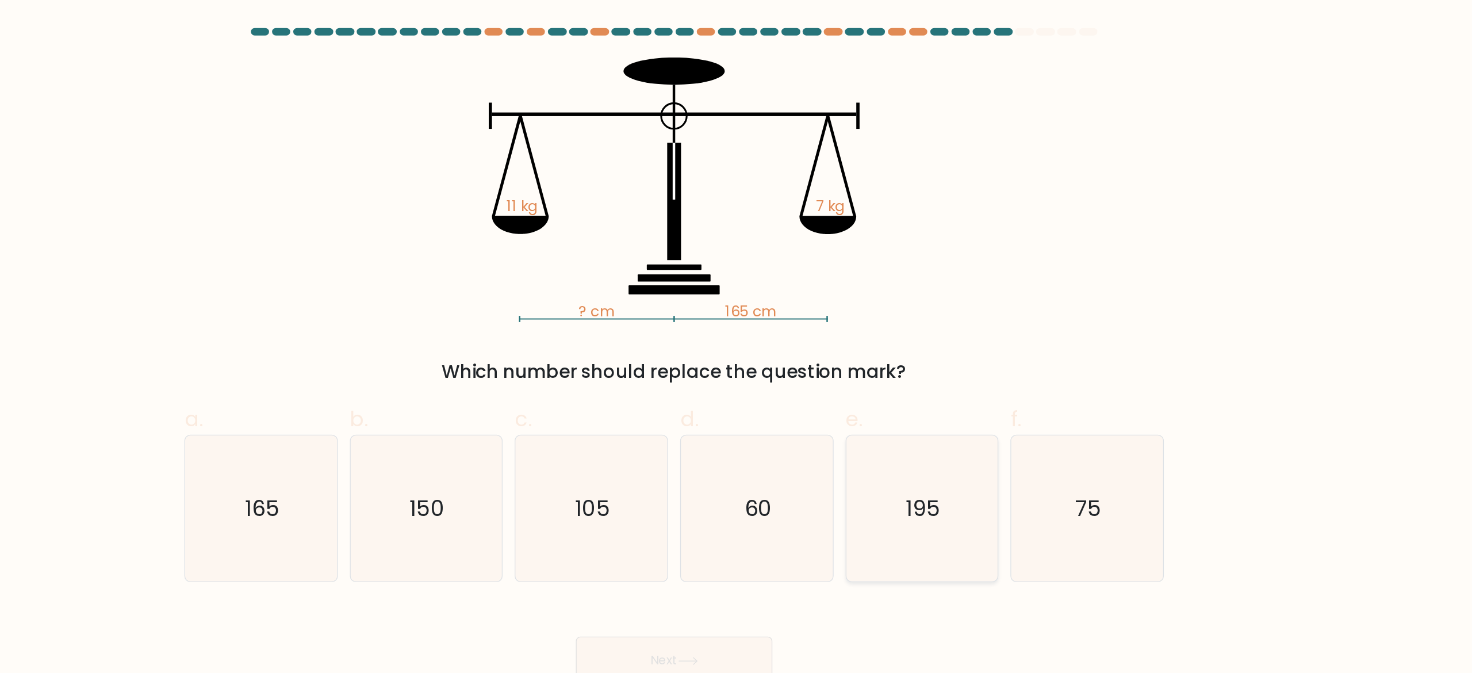
click at [736, 336] on text "195" at bounding box center [926, 387] width 26 height 23
click at [736, 336] on input "e. 195" at bounding box center [736, 339] width 1 height 7
radio input "true"
click at [736, 336] on button "Next" at bounding box center [736, 502] width 150 height 37
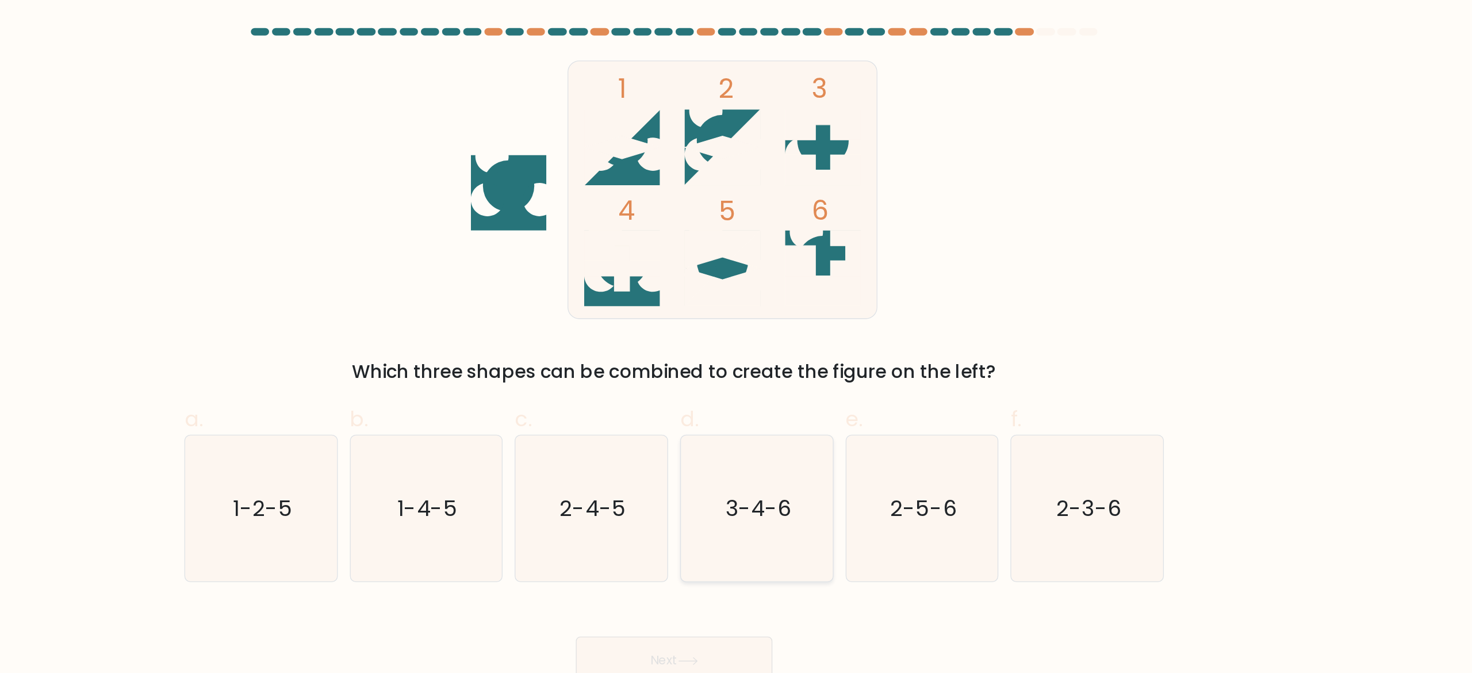
click at [736, 336] on icon "3-4-6" at bounding box center [799, 386] width 111 height 111
click at [736, 336] on input "d. 3-4-6" at bounding box center [736, 339] width 1 height 7
radio input "true"
click at [736, 336] on button "Next" at bounding box center [736, 502] width 150 height 37
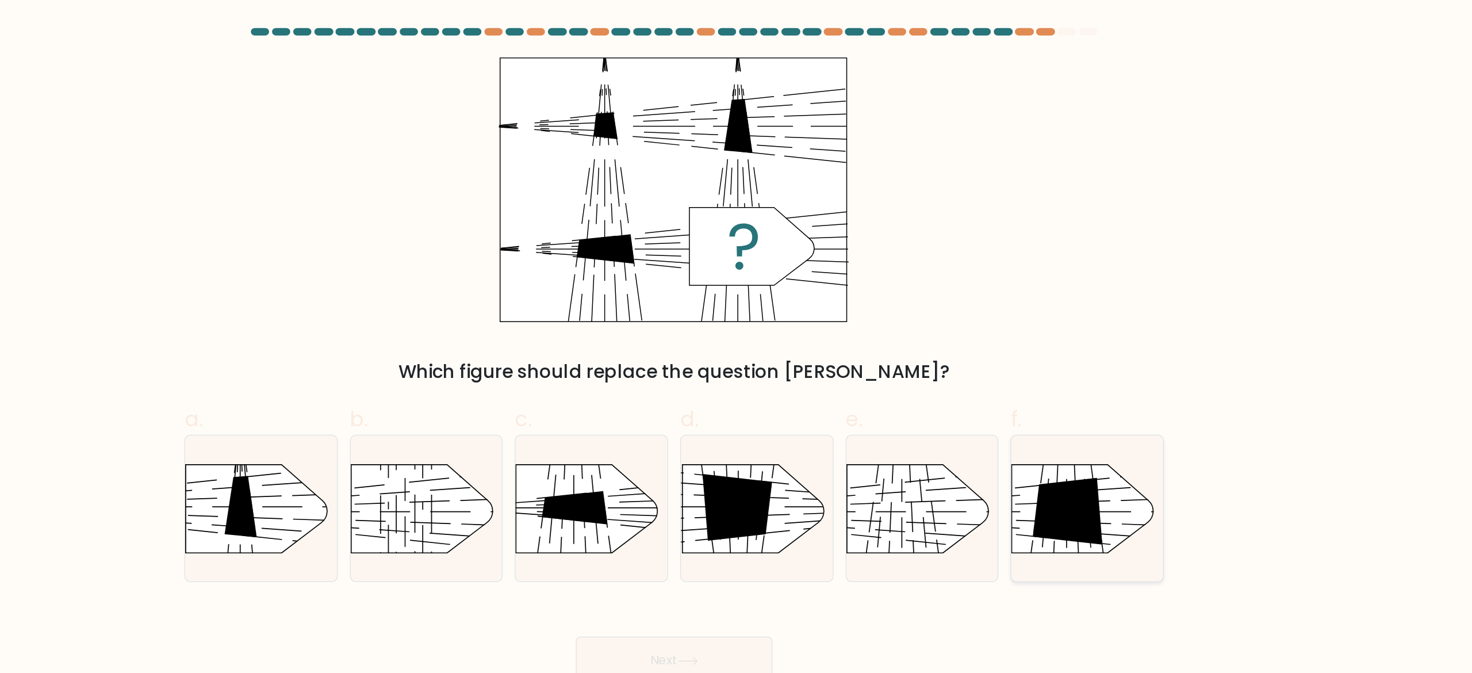
click at [736, 336] on icon at bounding box center [1035, 389] width 53 height 51
click at [736, 336] on input "f." at bounding box center [736, 339] width 1 height 7
radio input "true"
click at [736, 336] on button "Next" at bounding box center [736, 502] width 150 height 37
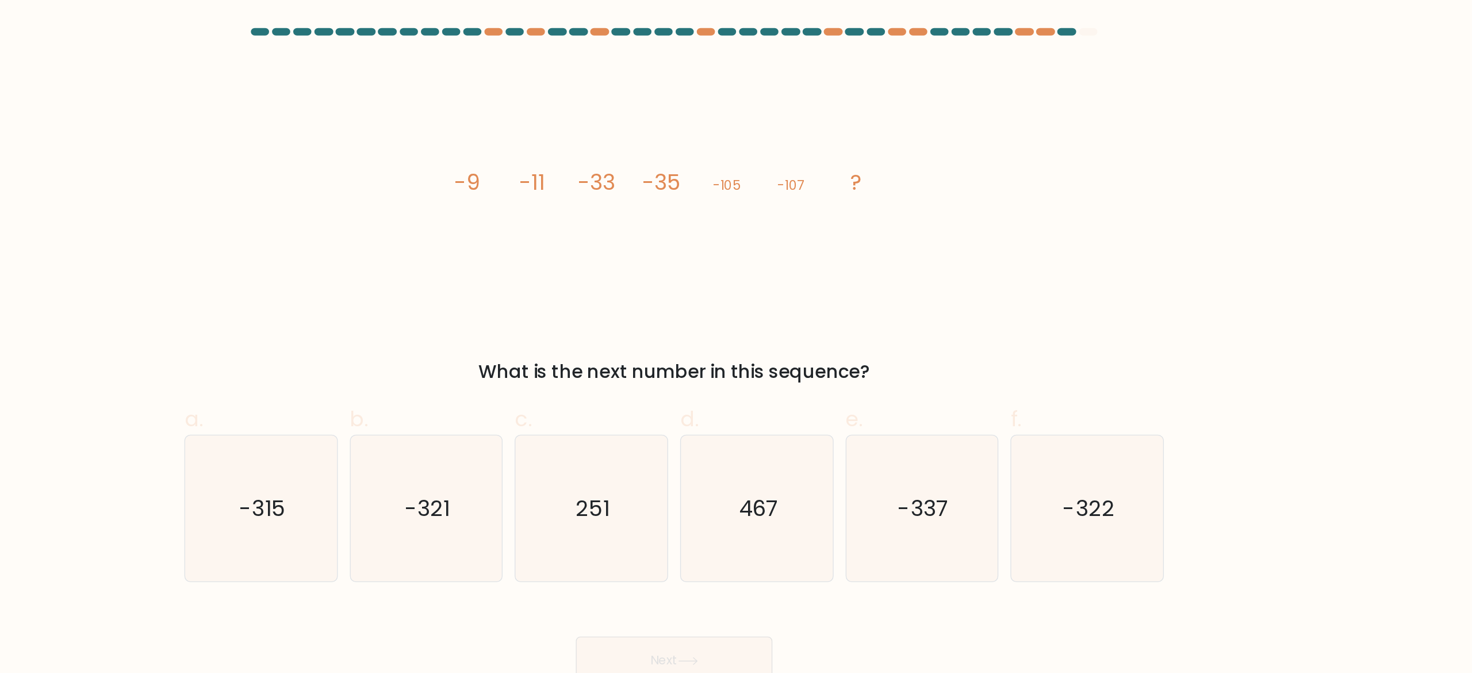
click at [381, 213] on div "image/svg+xml -9 -11 -33 -35 -105 -107 ? What is the next number in this sequen…" at bounding box center [736, 169] width 759 height 250
click at [560, 336] on icon "-321" at bounding box center [547, 386] width 111 height 111
click at [736, 336] on input "b. -321" at bounding box center [736, 339] width 1 height 7
radio input "true"
click at [699, 336] on button "Next" at bounding box center [736, 502] width 150 height 37
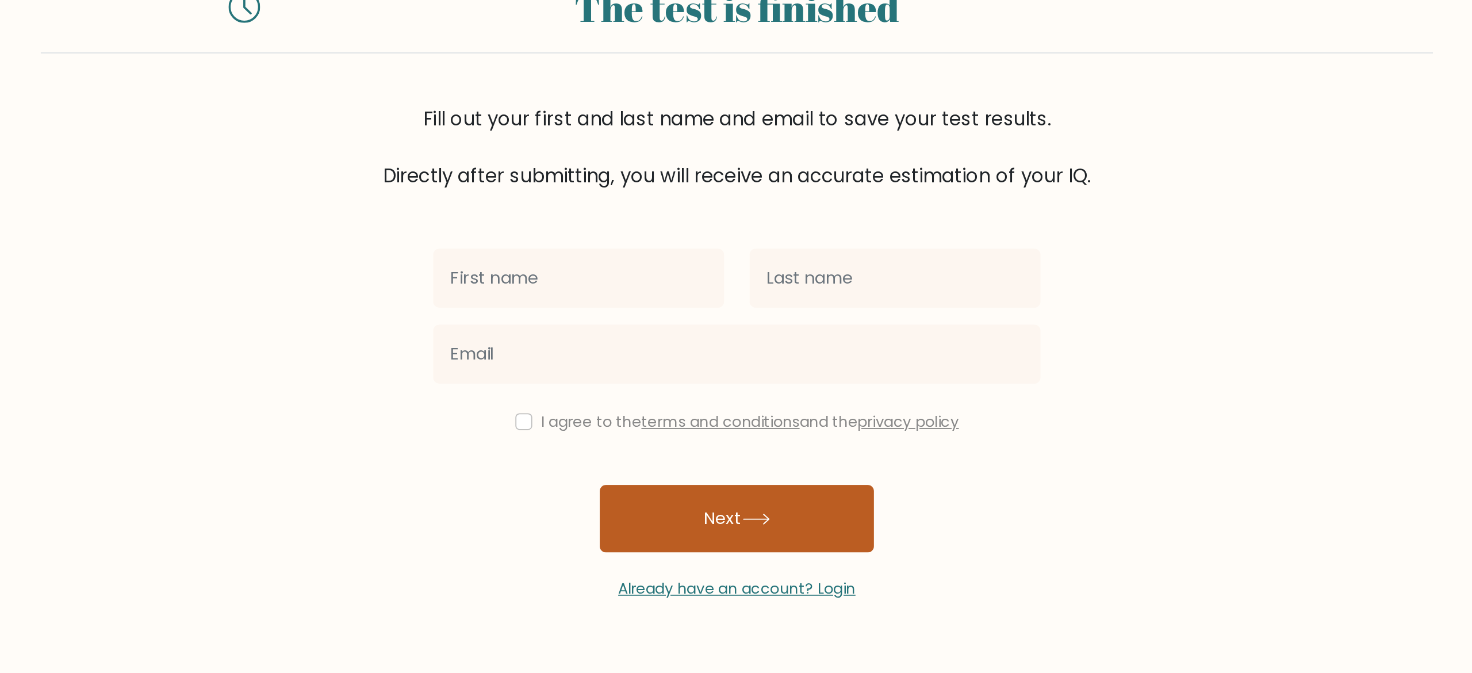
click at [731, 339] on button "Next" at bounding box center [736, 331] width 150 height 37
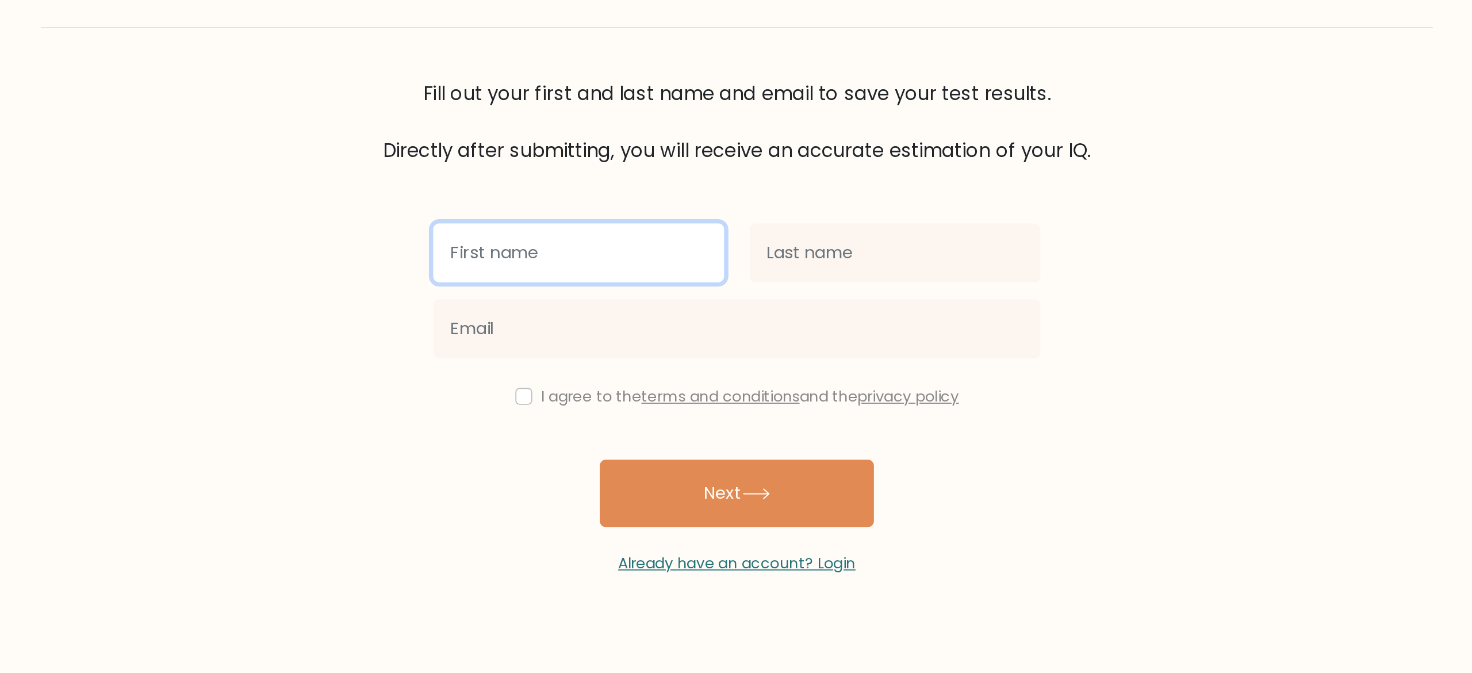
click at [685, 206] on input "text" at bounding box center [650, 201] width 159 height 32
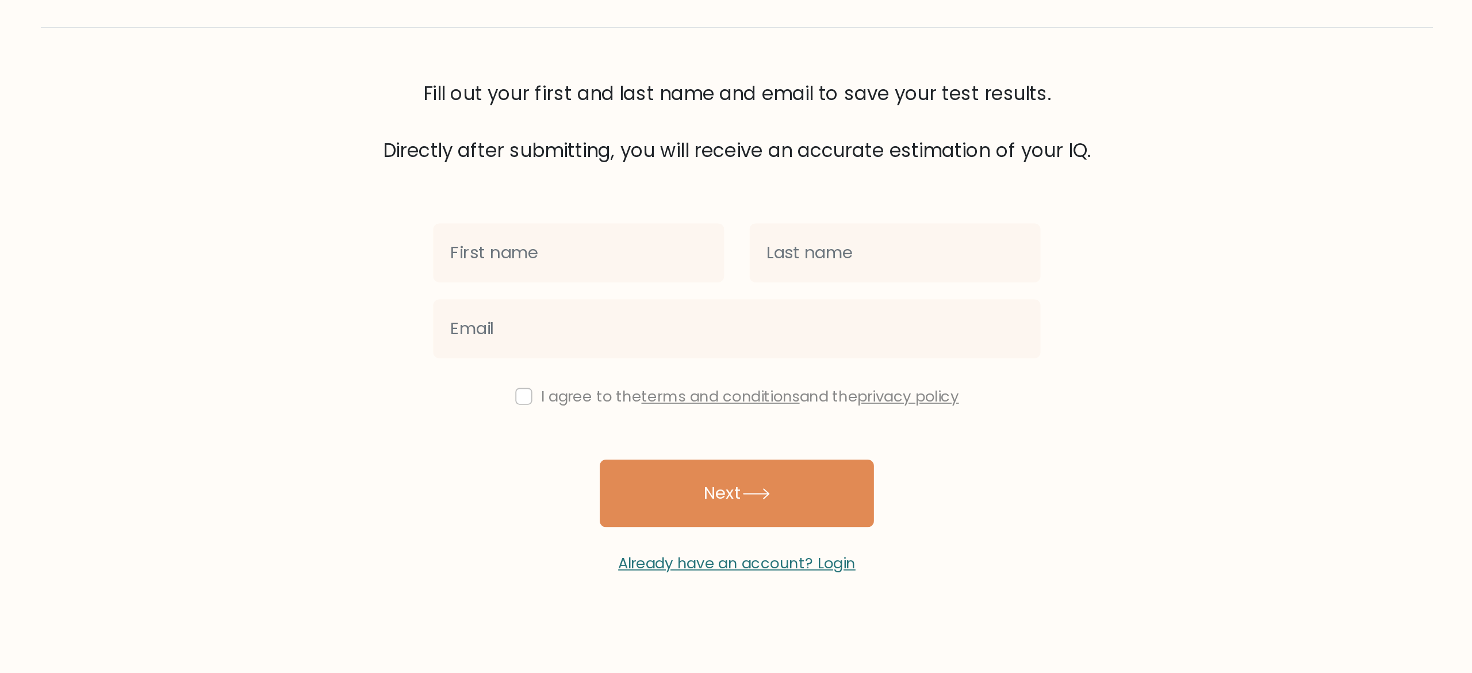
click at [343, 202] on form "The test is finished Fill out your first and last name and email to save your t…" at bounding box center [736, 202] width 1472 height 349
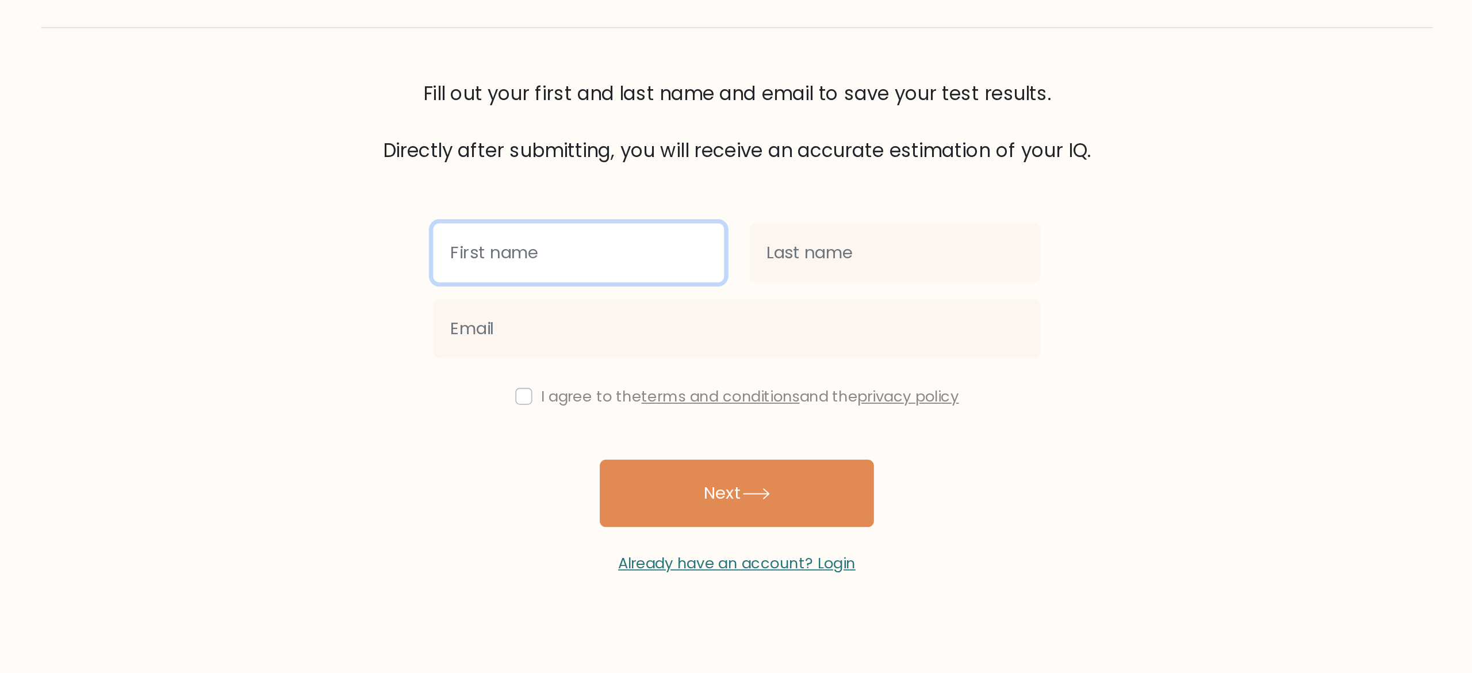
click at [637, 194] on input "text" at bounding box center [650, 201] width 159 height 32
